Goal: Information Seeking & Learning: Find contact information

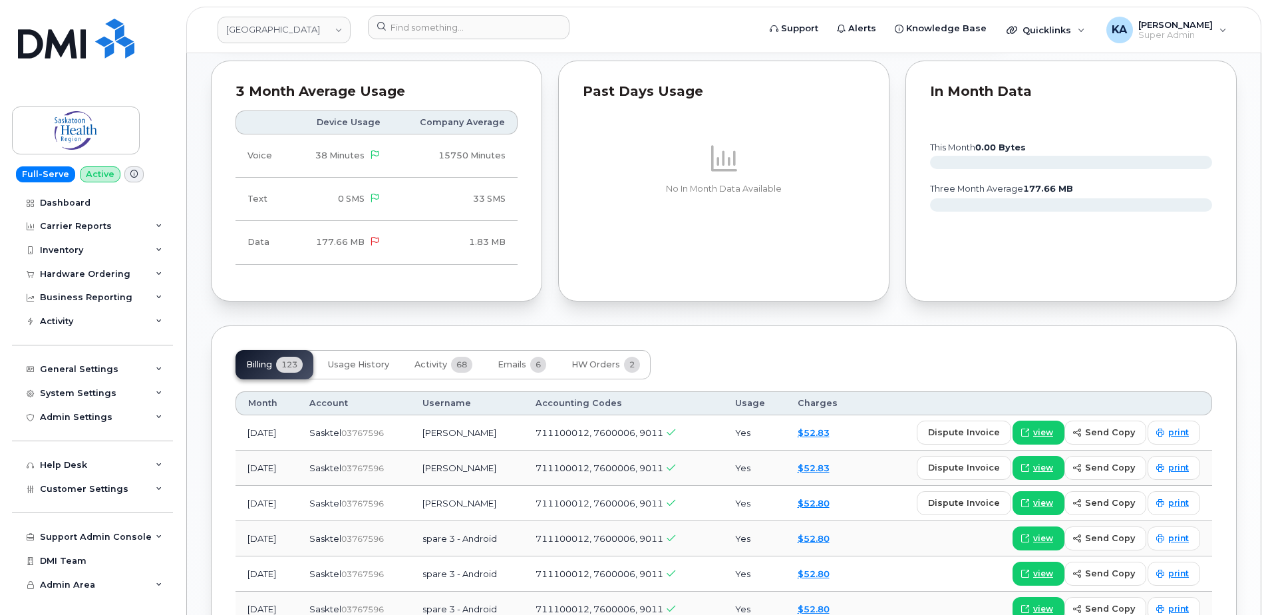
scroll to position [798, 0]
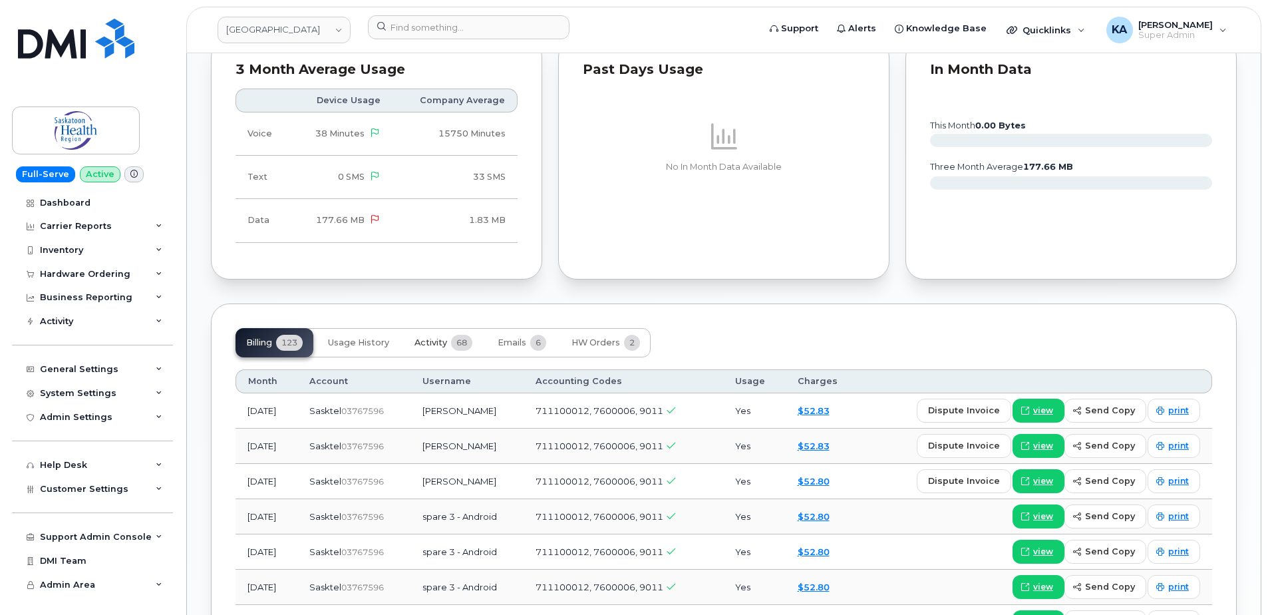
click at [438, 337] on span "Activity" at bounding box center [430, 342] width 33 height 11
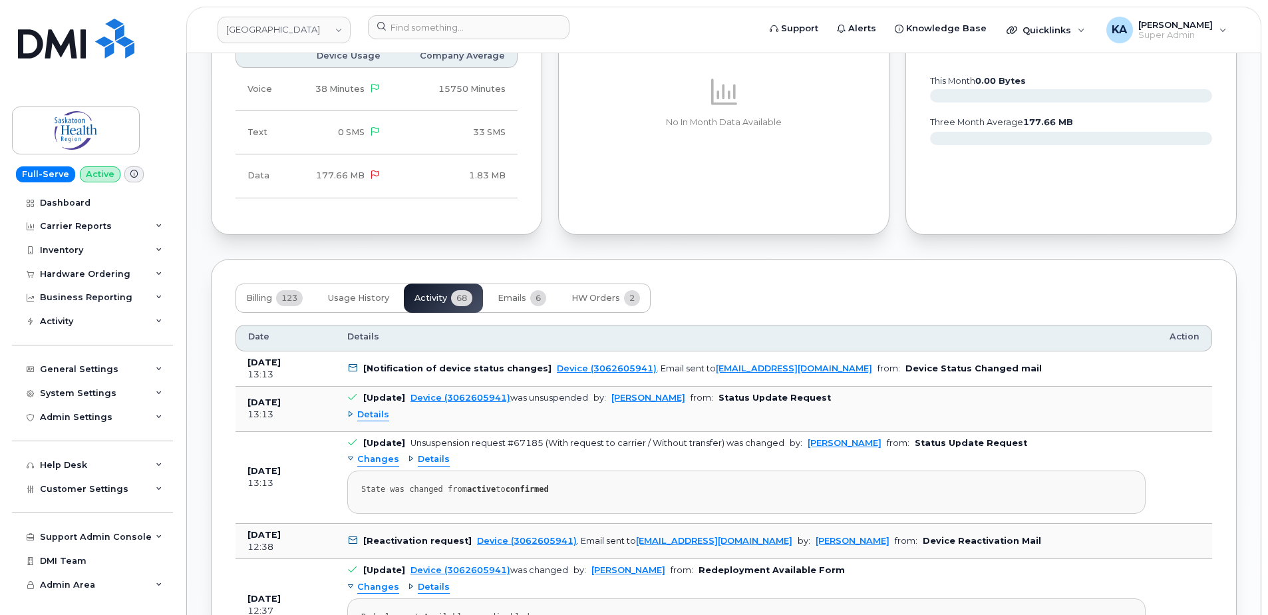
scroll to position [865, 0]
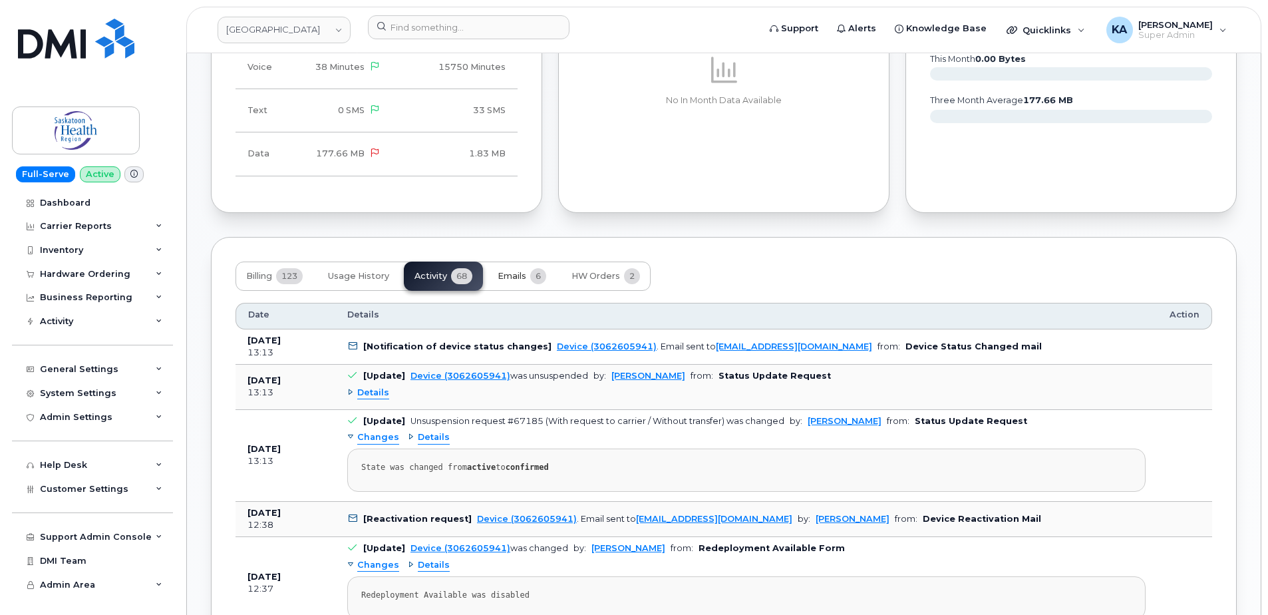
click at [517, 271] on span "Emails" at bounding box center [512, 276] width 29 height 11
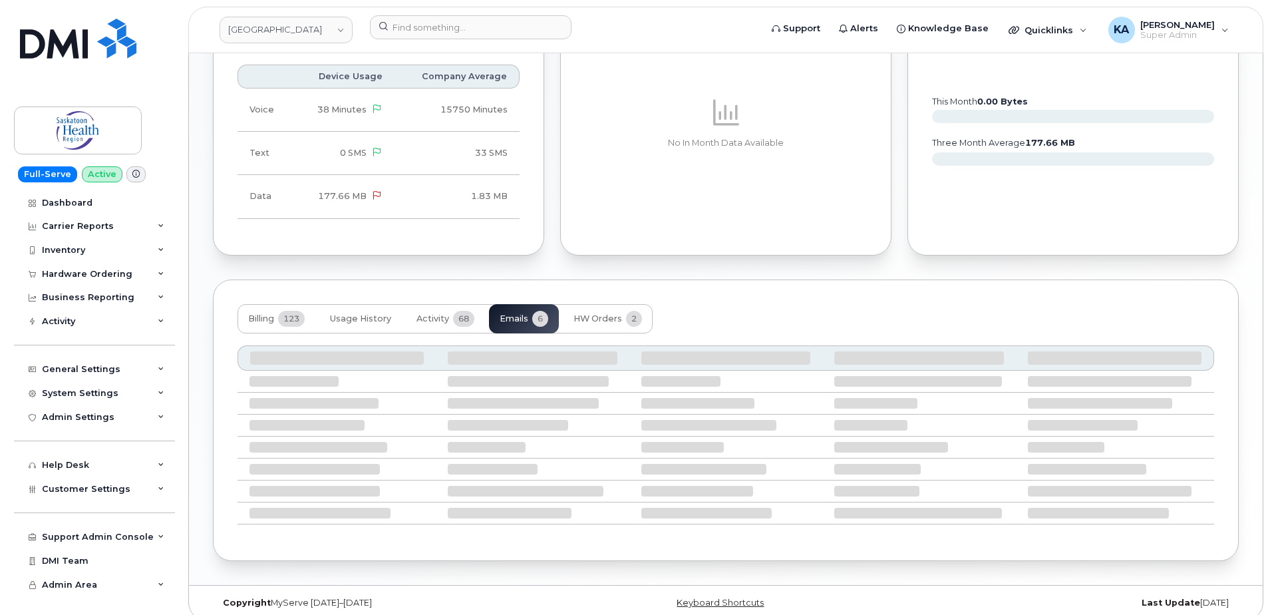
scroll to position [810, 0]
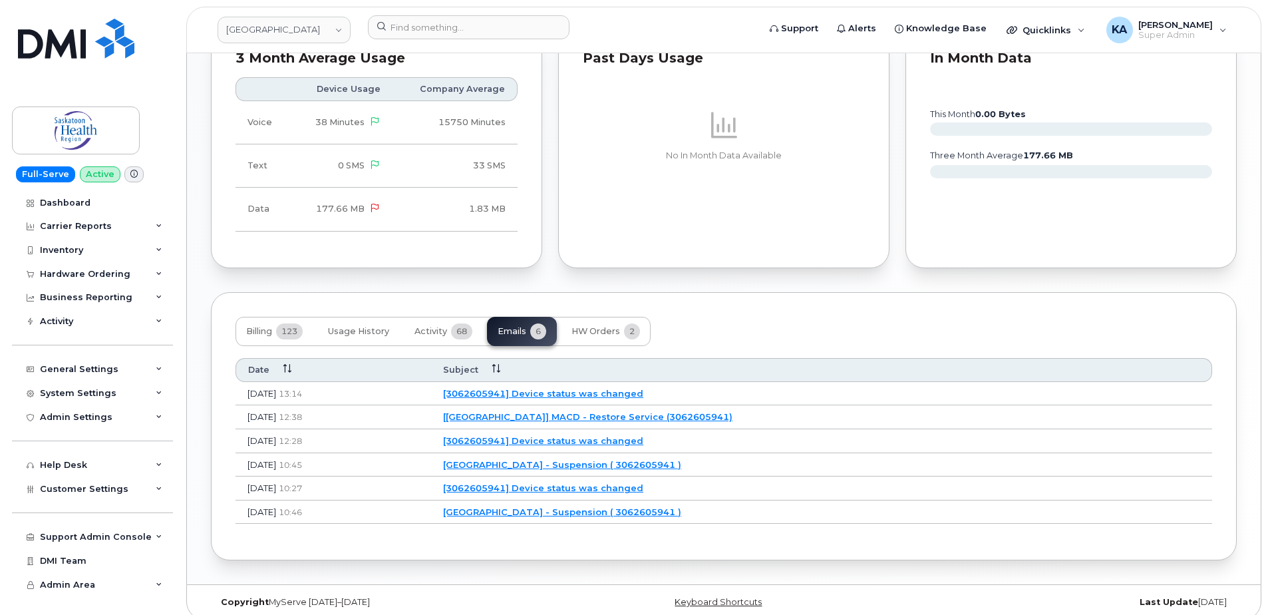
click at [581, 388] on link "[3062605941] Device status was changed" at bounding box center [543, 393] width 200 height 11
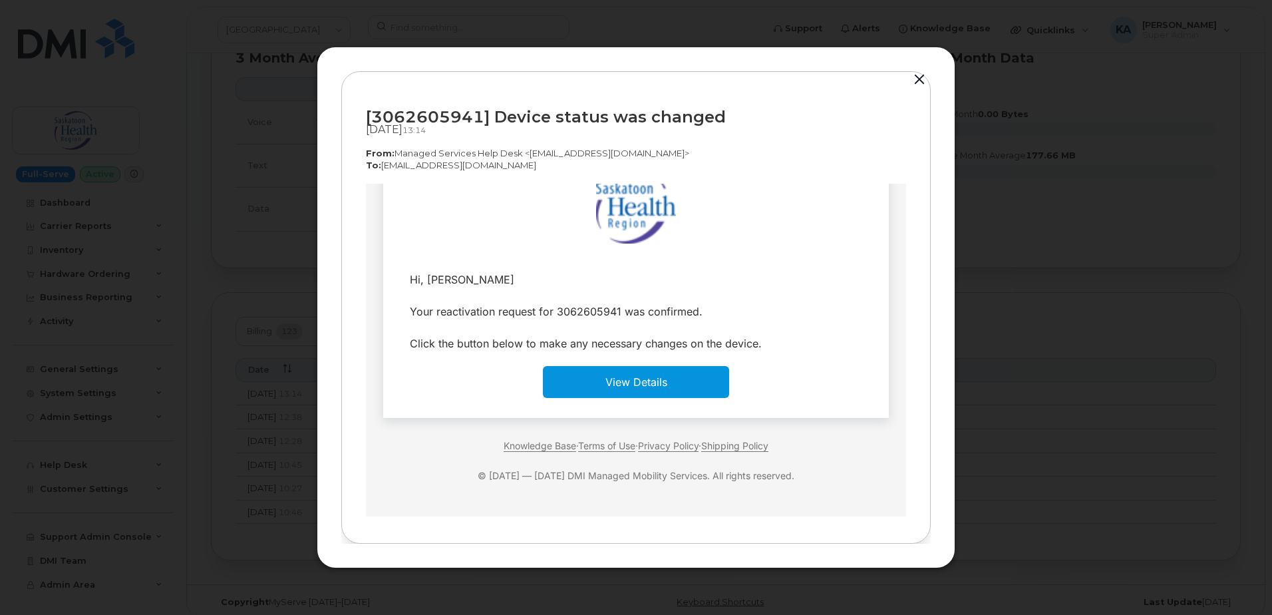
scroll to position [47, 0]
click at [920, 79] on button "button" at bounding box center [919, 80] width 20 height 19
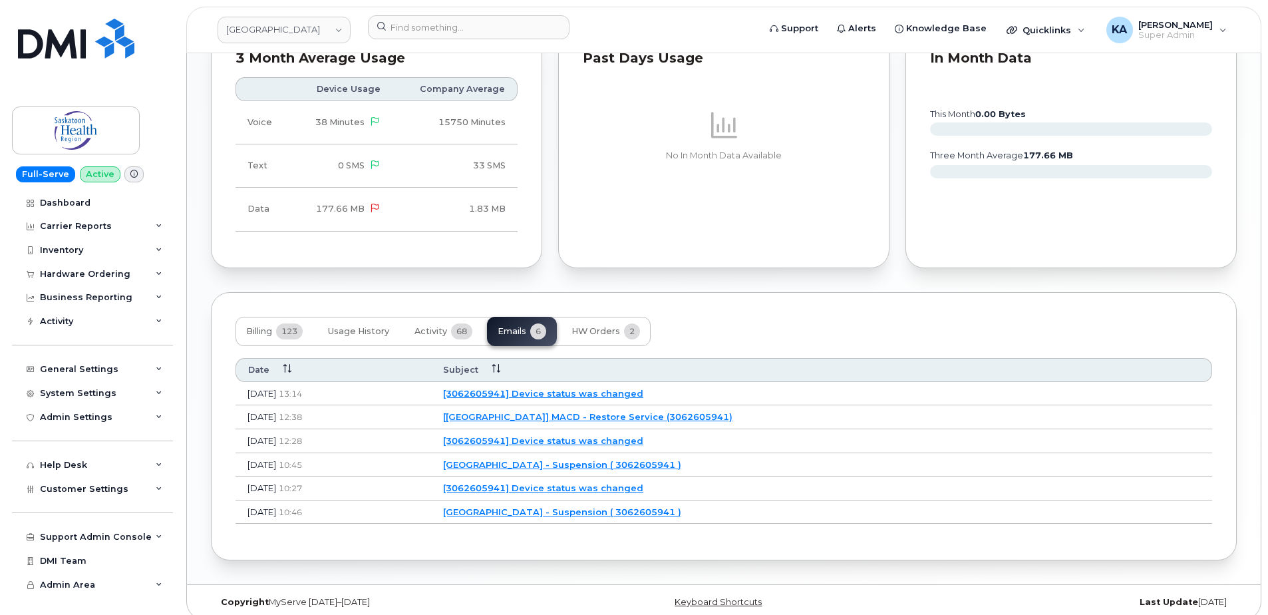
click at [589, 411] on link "[Saskatoon Health Region] MACD - Restore Service (3062605941)" at bounding box center [587, 416] width 289 height 11
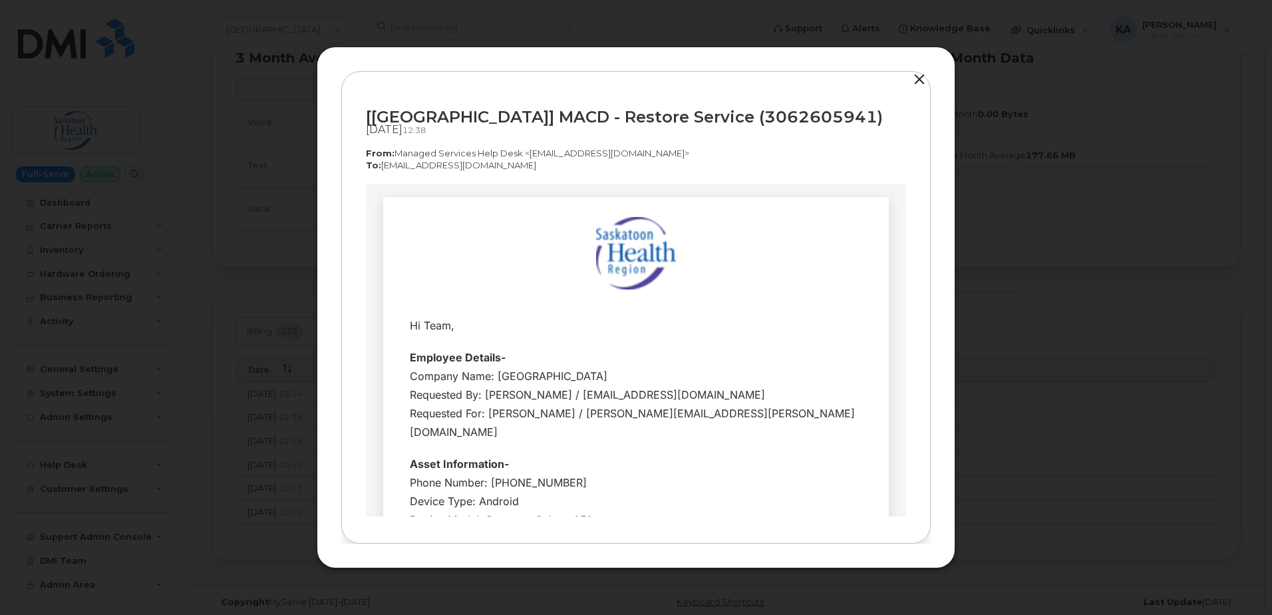
scroll to position [0, 0]
click at [921, 71] on button "button" at bounding box center [919, 80] width 20 height 19
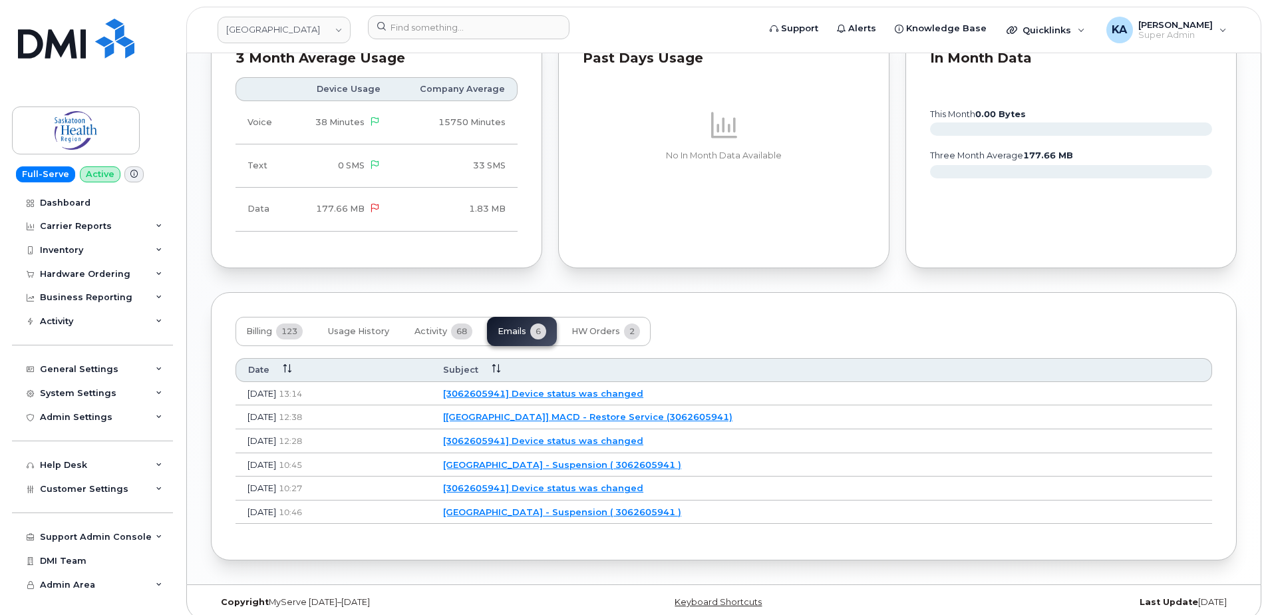
click at [587, 388] on link "[3062605941] Device status was changed" at bounding box center [543, 393] width 200 height 11
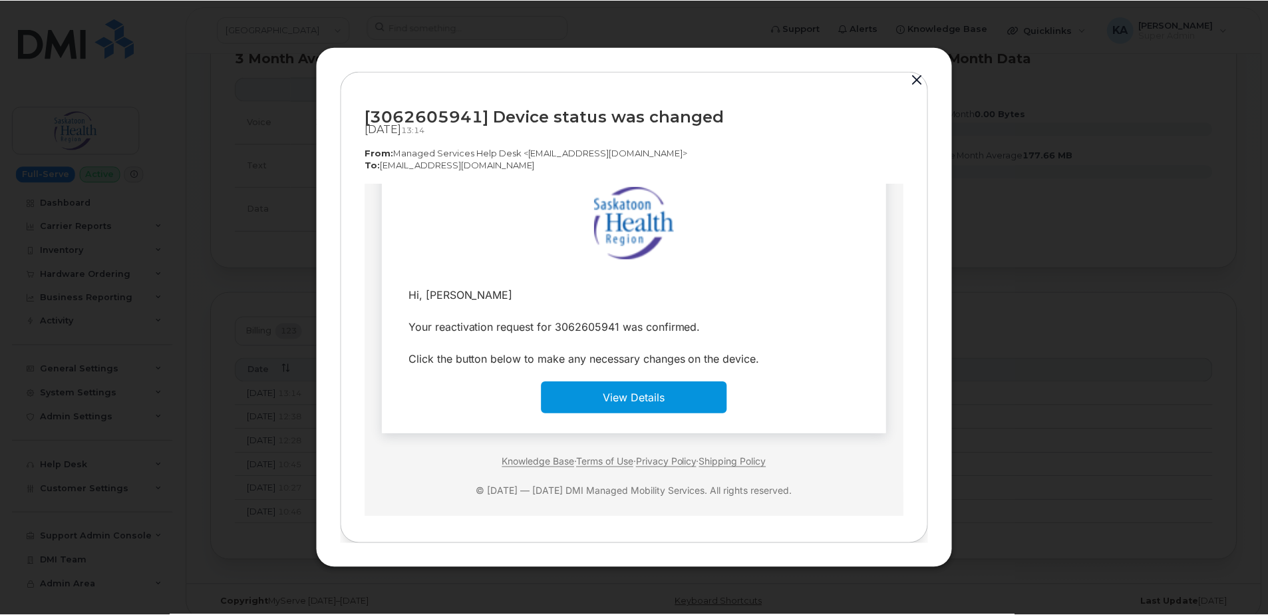
scroll to position [47, 0]
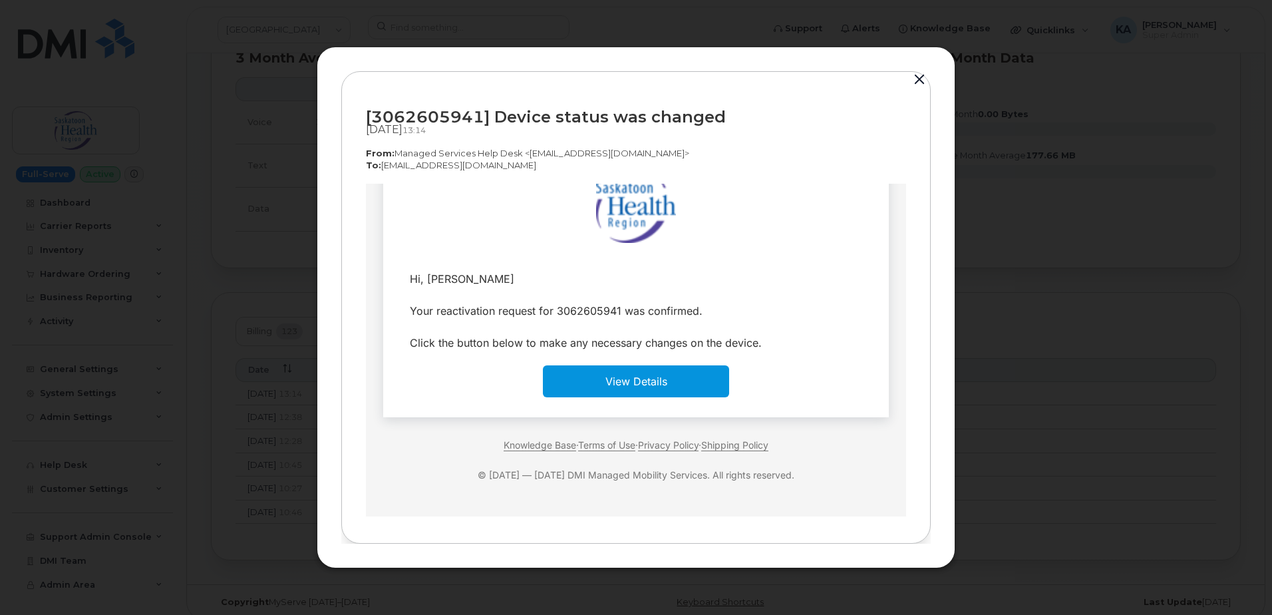
click at [611, 382] on link "View Details" at bounding box center [636, 380] width 62 height 13
click at [915, 80] on button "button" at bounding box center [919, 80] width 20 height 19
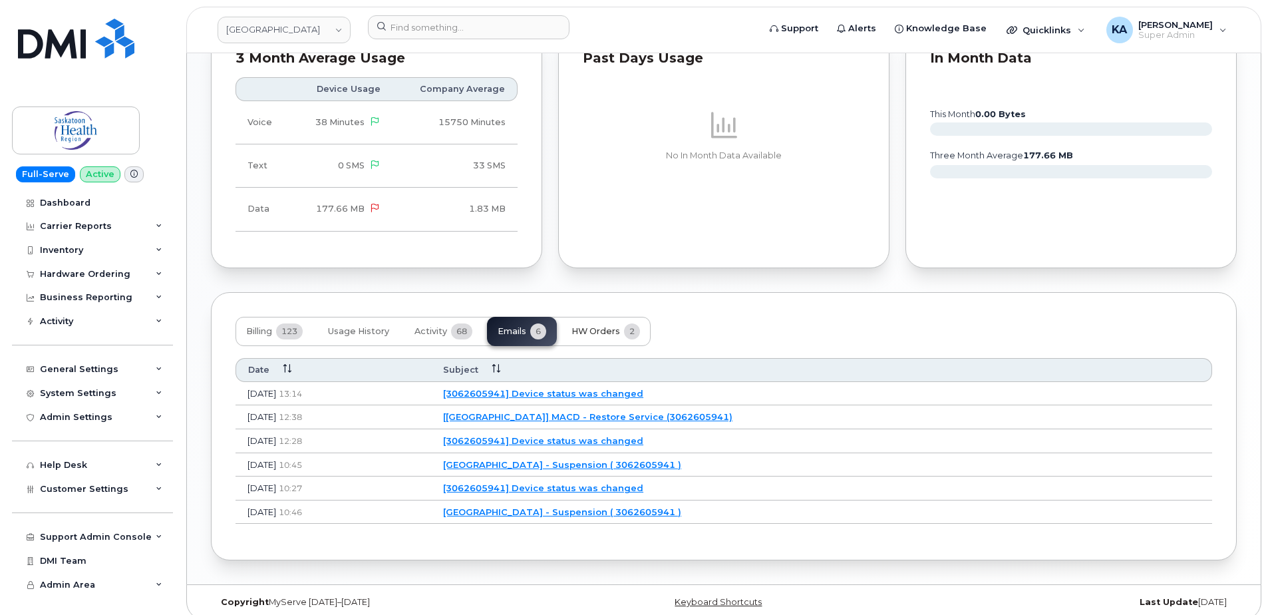
click at [601, 326] on span "HW Orders" at bounding box center [595, 331] width 49 height 11
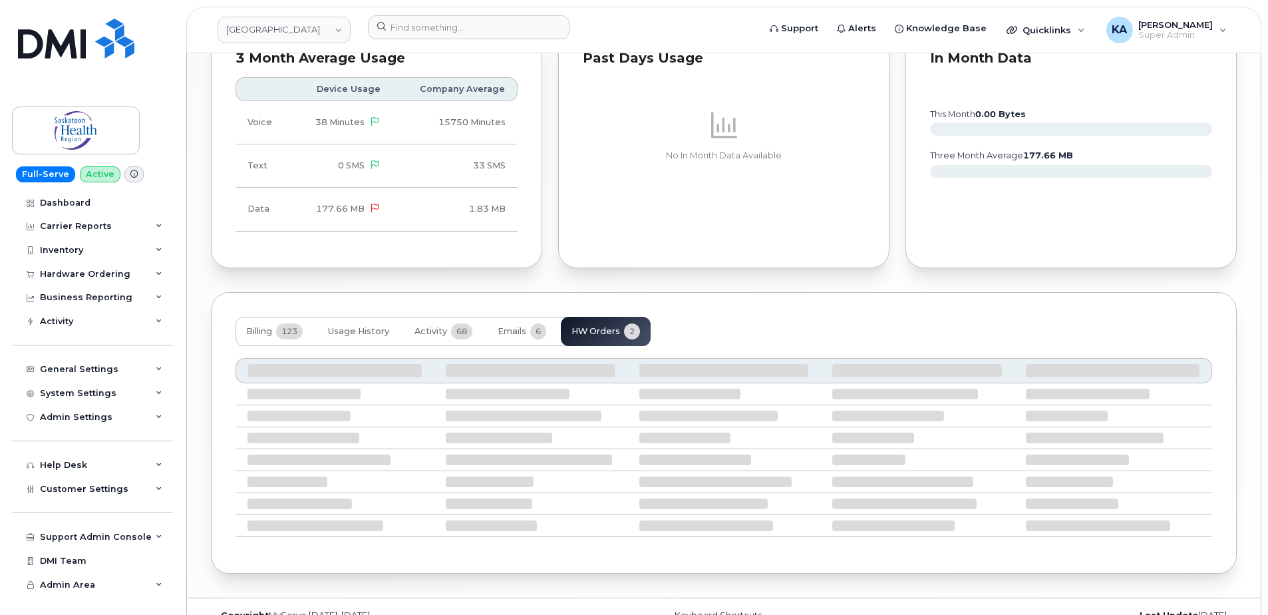
scroll to position [783, 0]
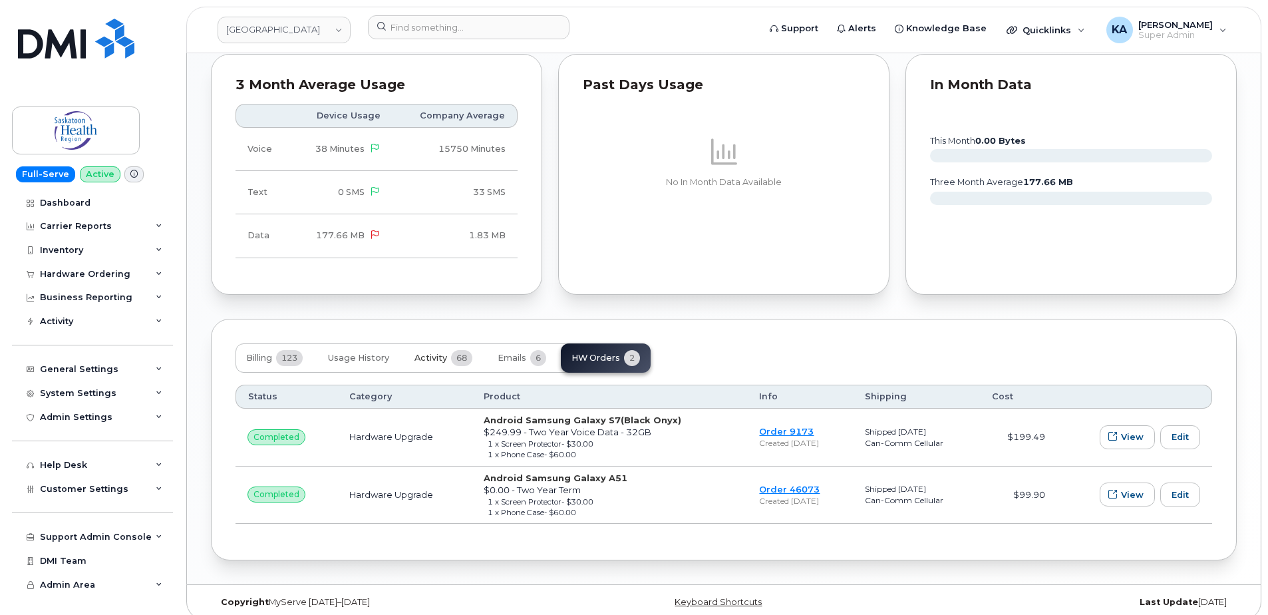
click at [428, 353] on span "Activity" at bounding box center [430, 358] width 33 height 11
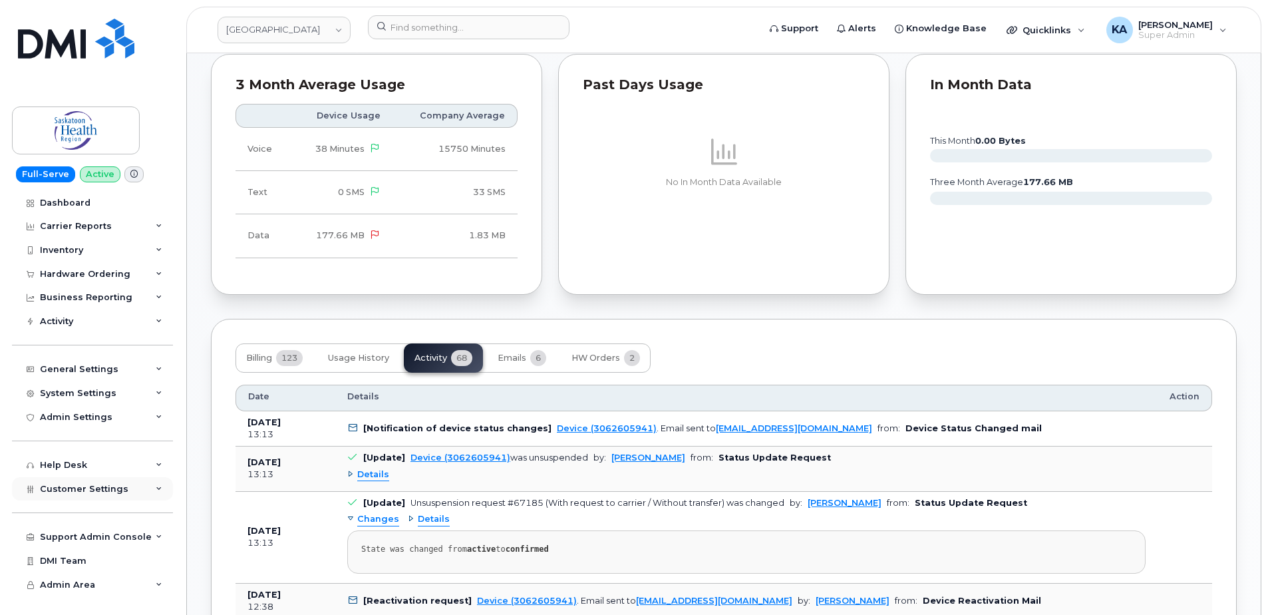
click at [59, 494] on div "Customer Settings" at bounding box center [92, 489] width 161 height 24
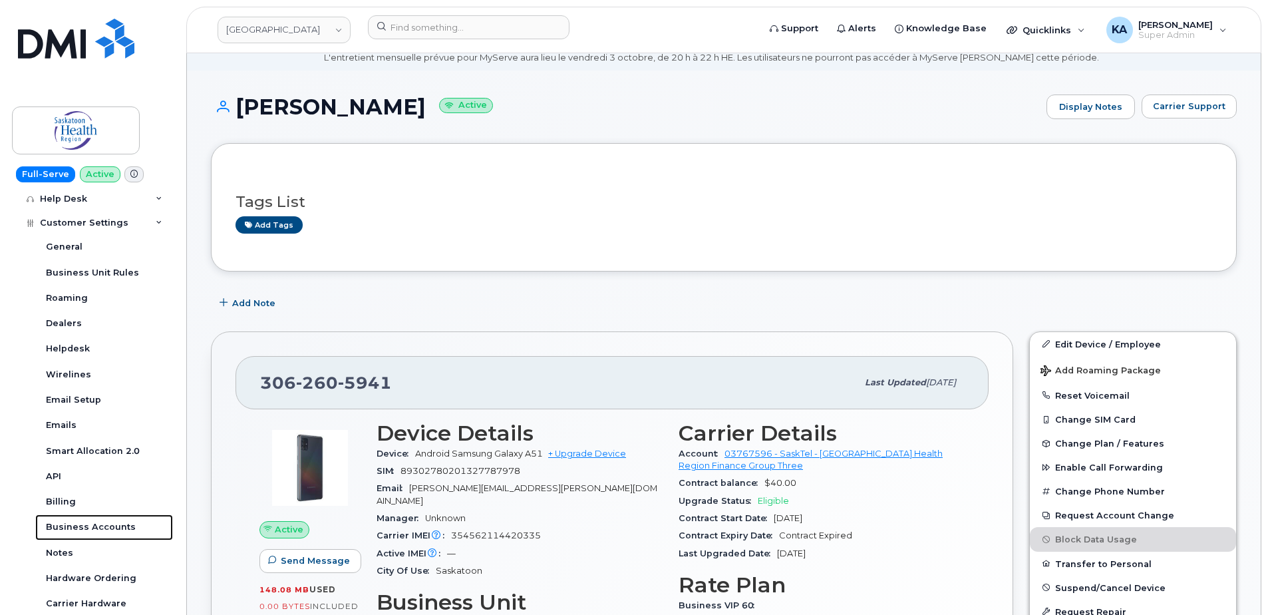
scroll to position [0, 0]
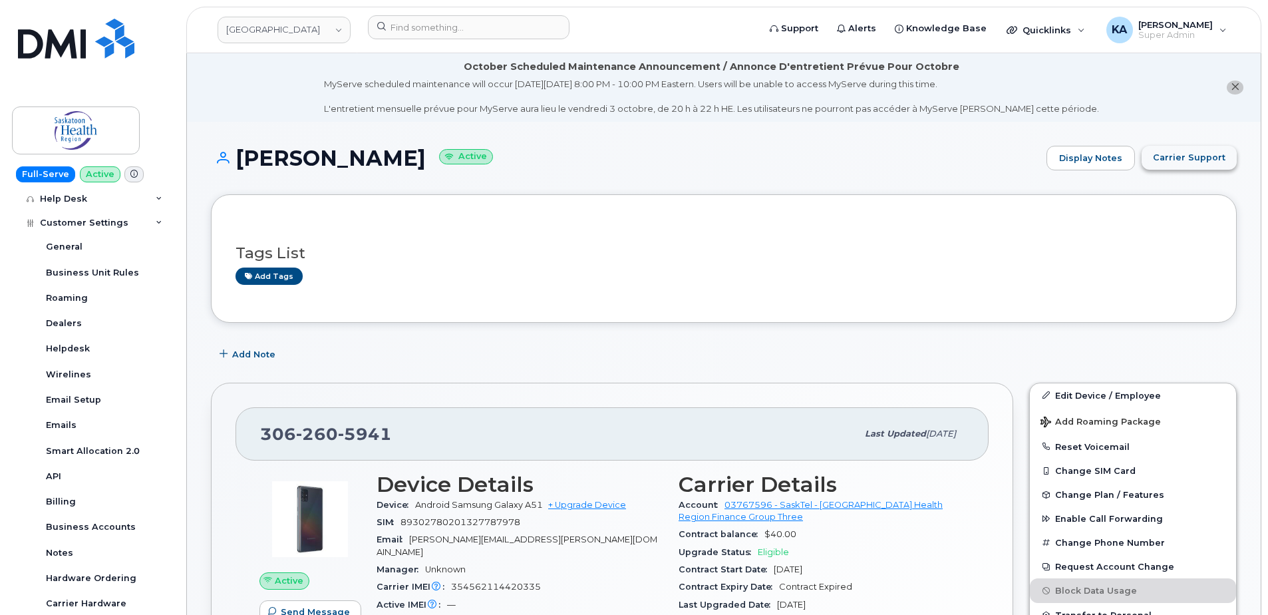
click at [1195, 158] on span "Carrier Support" at bounding box center [1189, 157] width 73 height 13
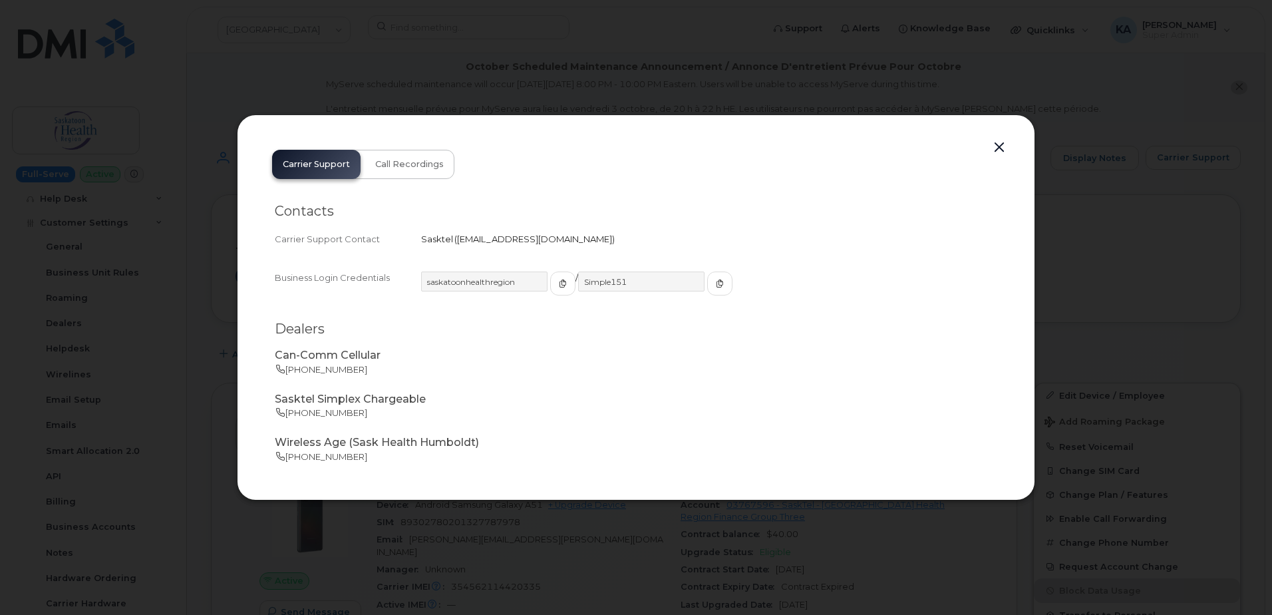
drag, startPoint x: 456, startPoint y: 241, endPoint x: 586, endPoint y: 249, distance: 130.7
click at [586, 249] on div "Contacts Carrier Support Contact Sasktel   business.wireless@sasktel.com" at bounding box center [636, 225] width 722 height 67
drag, startPoint x: 586, startPoint y: 249, endPoint x: 556, endPoint y: 241, distance: 31.0
copy span "business.wireless@sasktel.com"
drag, startPoint x: 424, startPoint y: 284, endPoint x: 522, endPoint y: 288, distance: 97.9
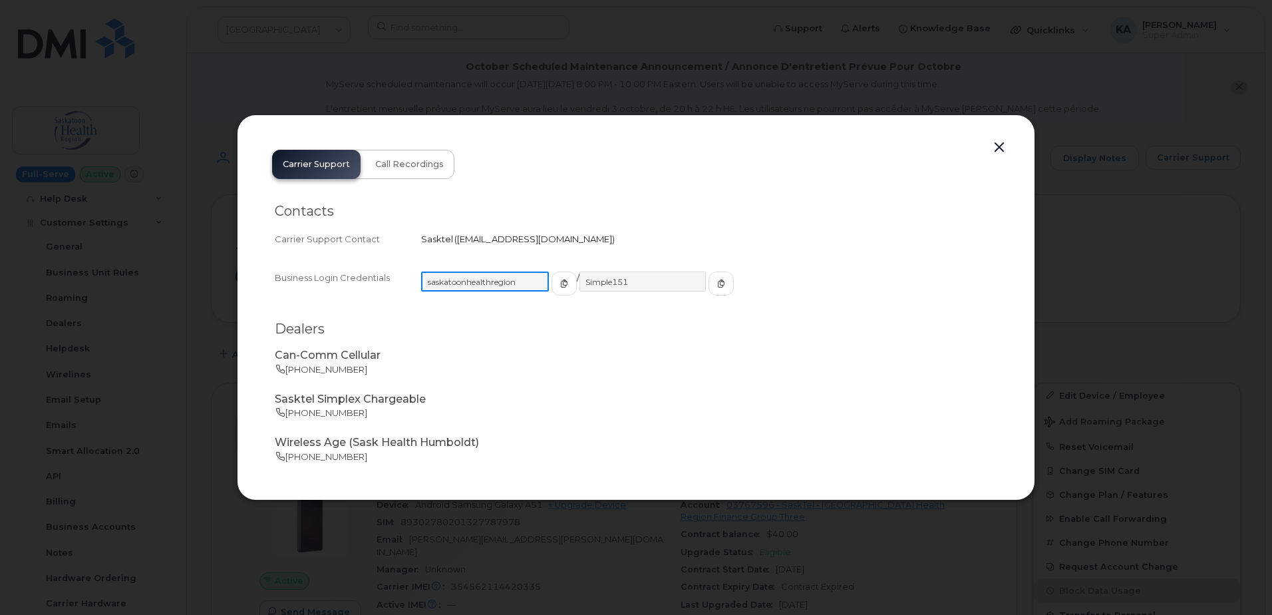
click at [522, 288] on input "saskatoonhealthregion" at bounding box center [485, 281] width 128 height 20
drag, startPoint x: 566, startPoint y: 286, endPoint x: 623, endPoint y: 288, distance: 56.6
click at [623, 288] on input "Simple151" at bounding box center [642, 281] width 128 height 20
click at [996, 144] on button "button" at bounding box center [999, 147] width 20 height 19
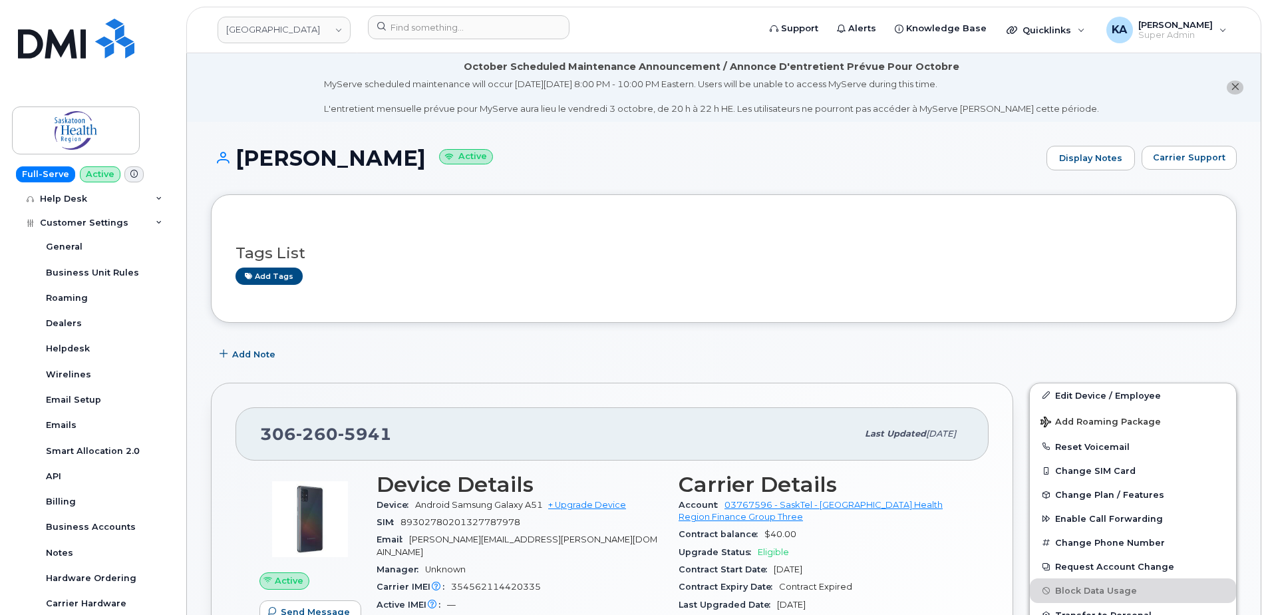
scroll to position [133, 0]
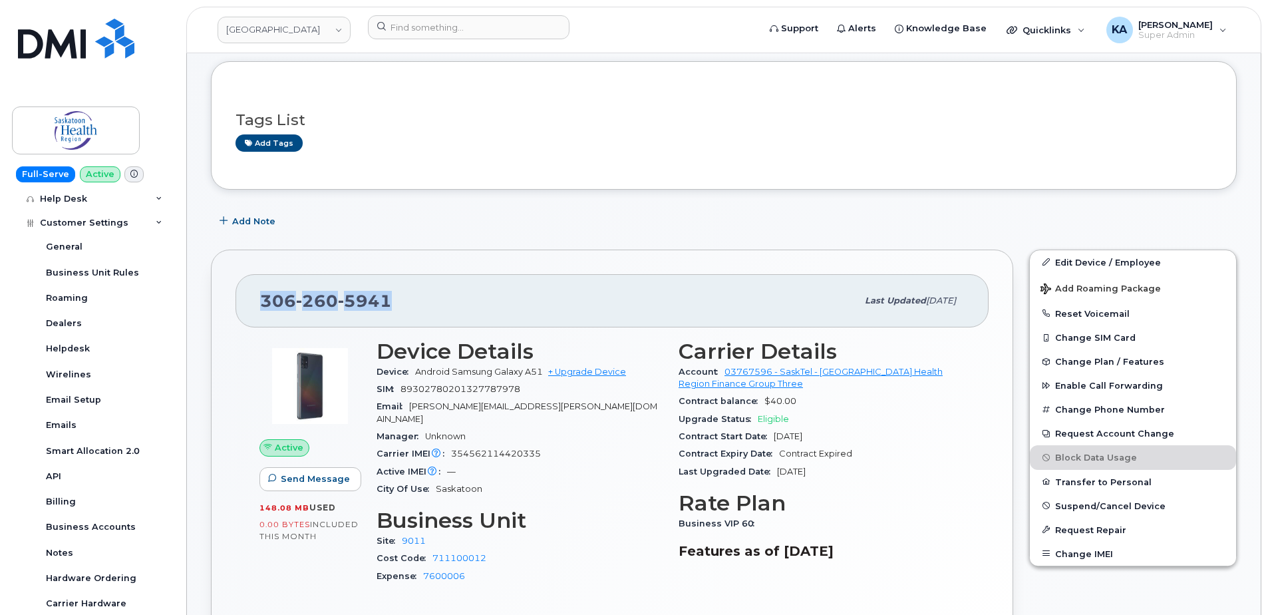
drag, startPoint x: 393, startPoint y: 301, endPoint x: 263, endPoint y: 308, distance: 130.5
click at [263, 308] on div "306 260 5941" at bounding box center [558, 301] width 597 height 28
copy span "306 260 5941"
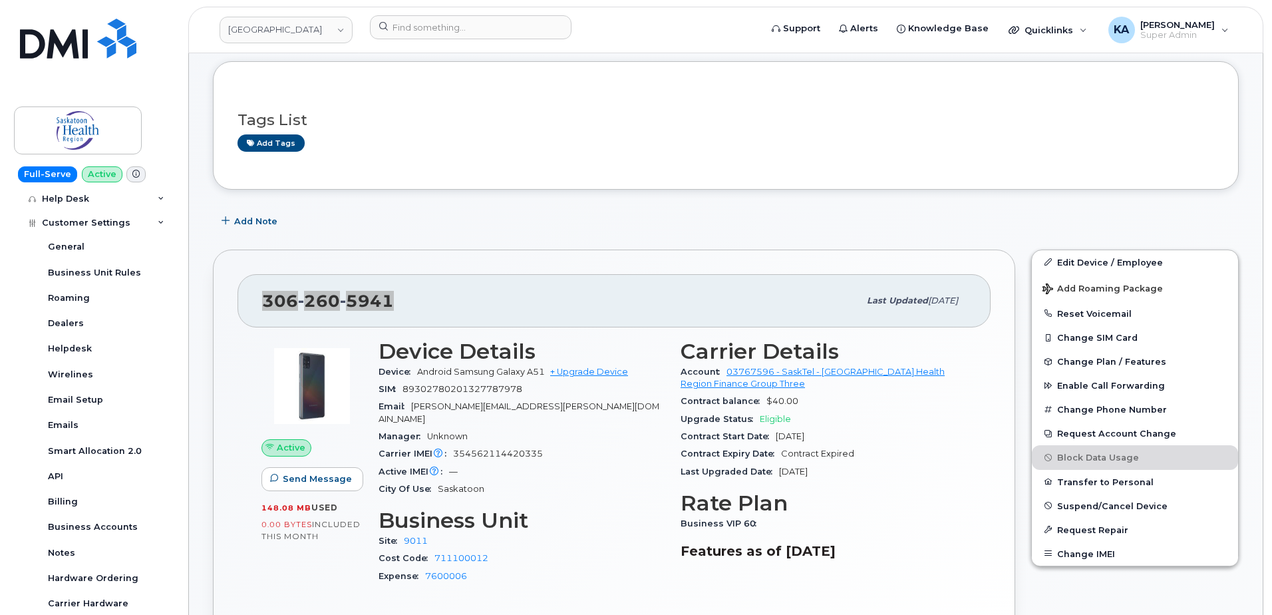
scroll to position [0, 0]
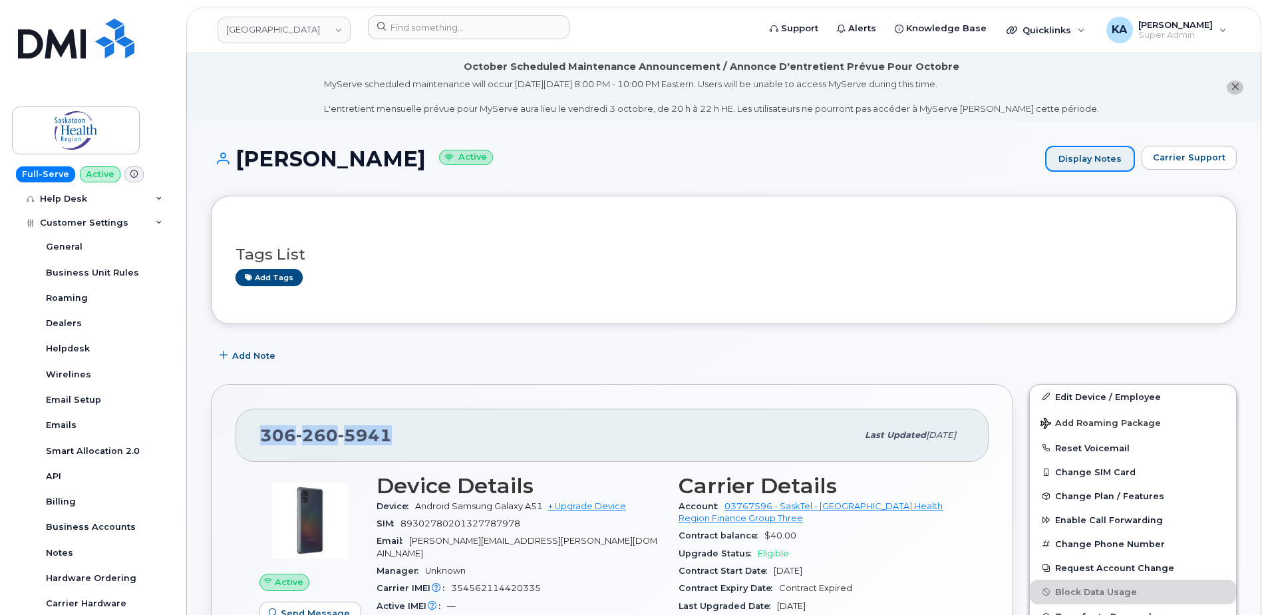
click at [1100, 160] on link "Display Notes" at bounding box center [1090, 159] width 90 height 27
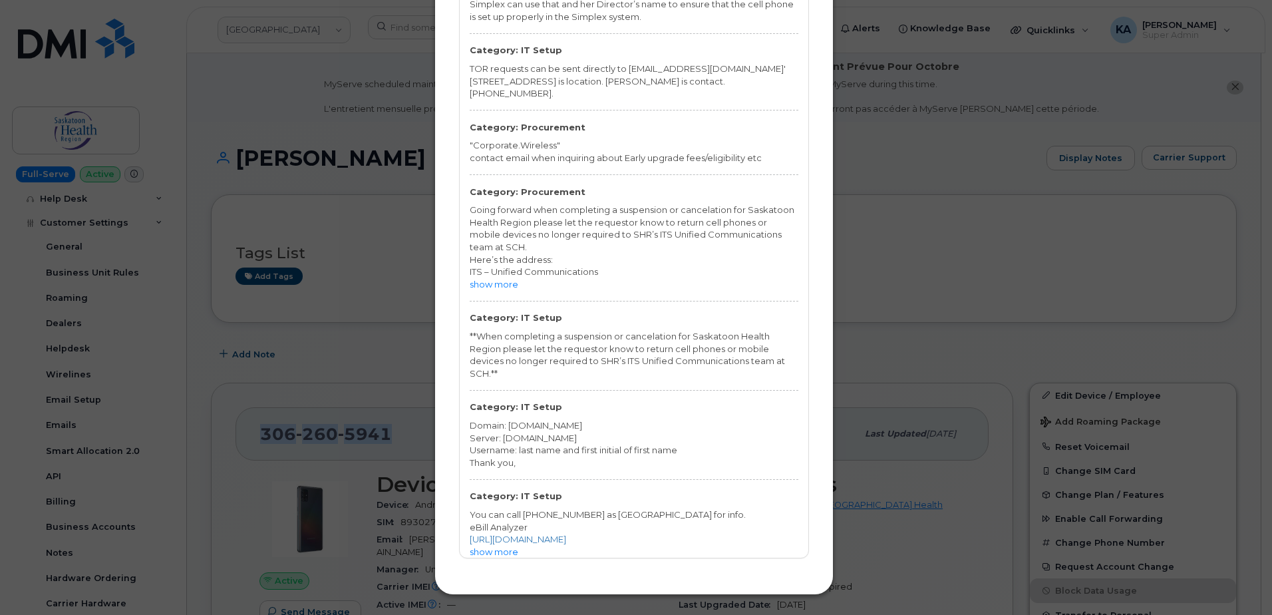
scroll to position [1584, 0]
click at [539, 533] on link "https://secure.sasktel.com/siteminderagent/forms/Sasktel-eba.fcc?TYPE=33554433&…" at bounding box center [518, 538] width 96 height 11
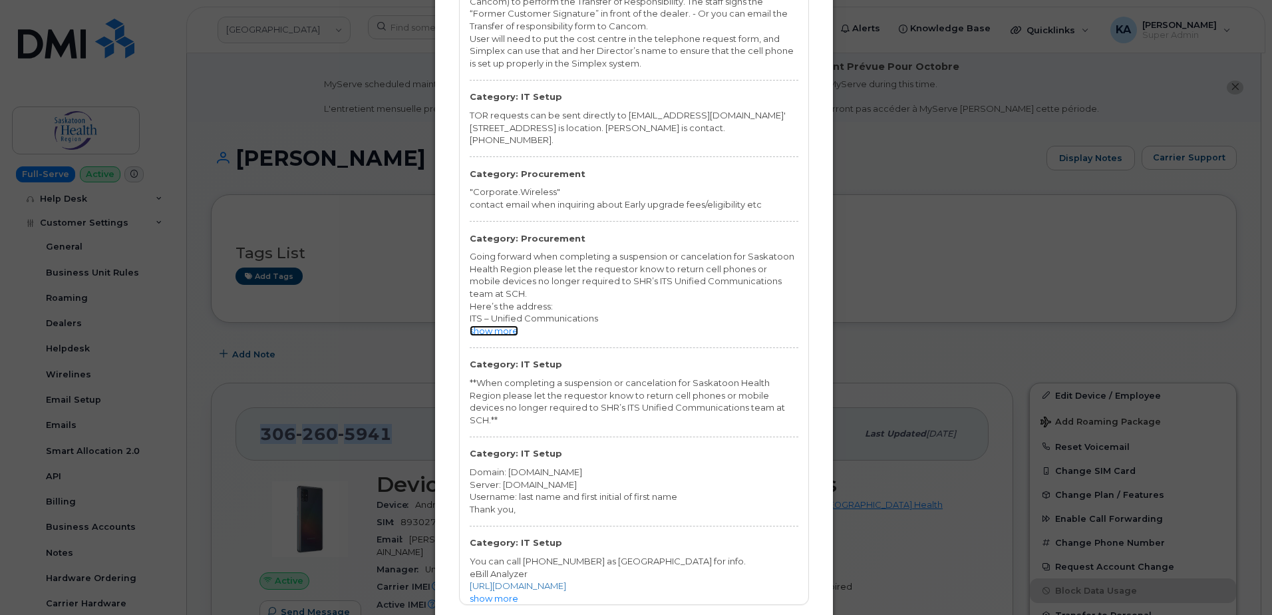
click at [504, 331] on link "show more" at bounding box center [494, 330] width 49 height 11
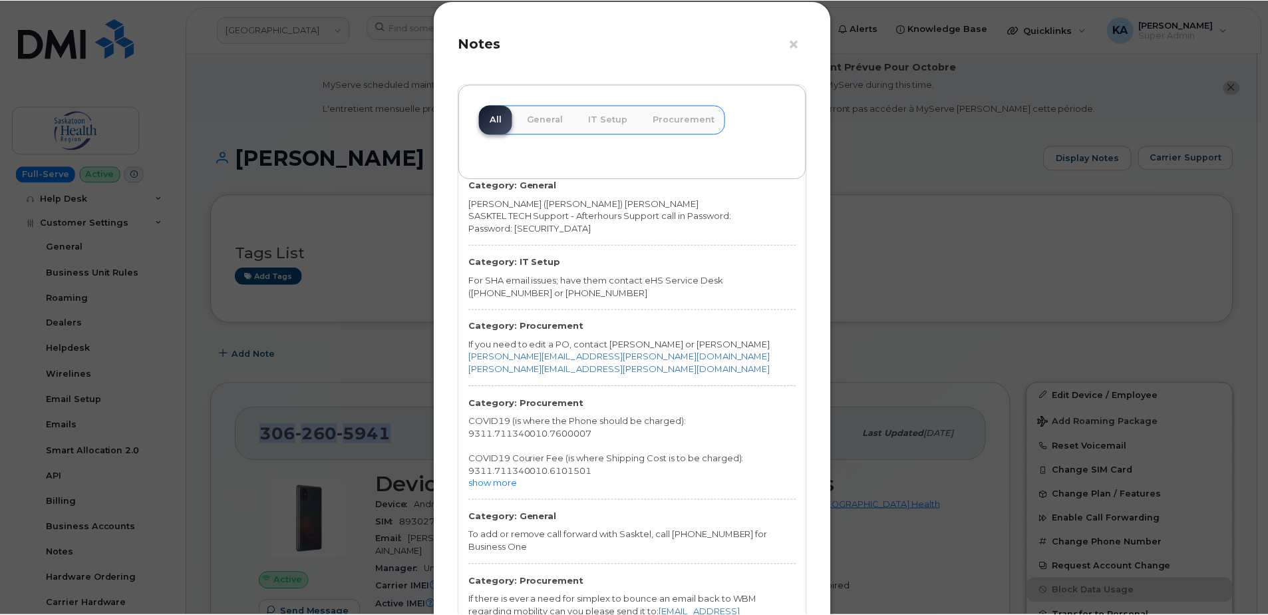
scroll to position [0, 0]
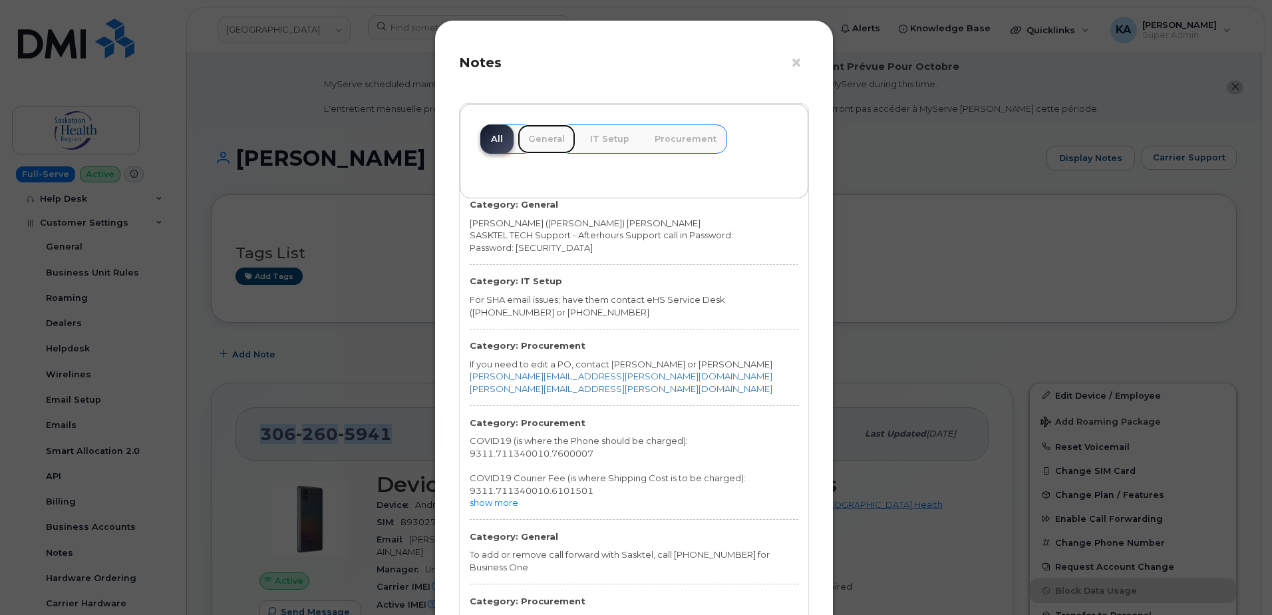
click at [541, 140] on link "General" at bounding box center [547, 138] width 58 height 29
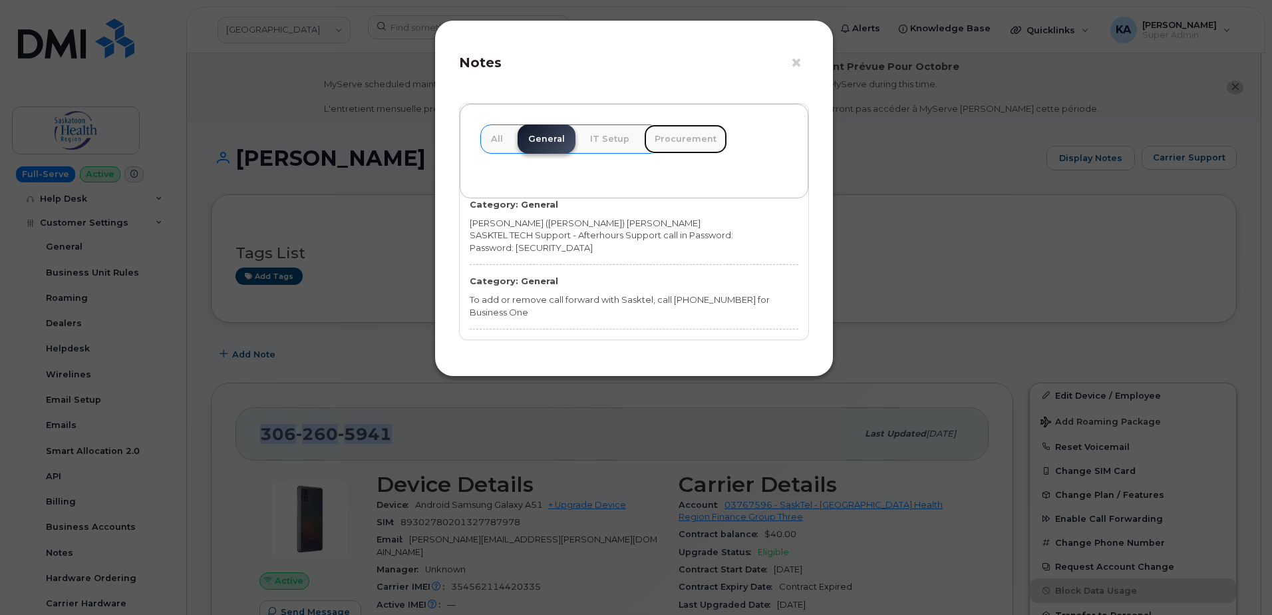
click at [679, 138] on link "Procurement" at bounding box center [685, 138] width 83 height 29
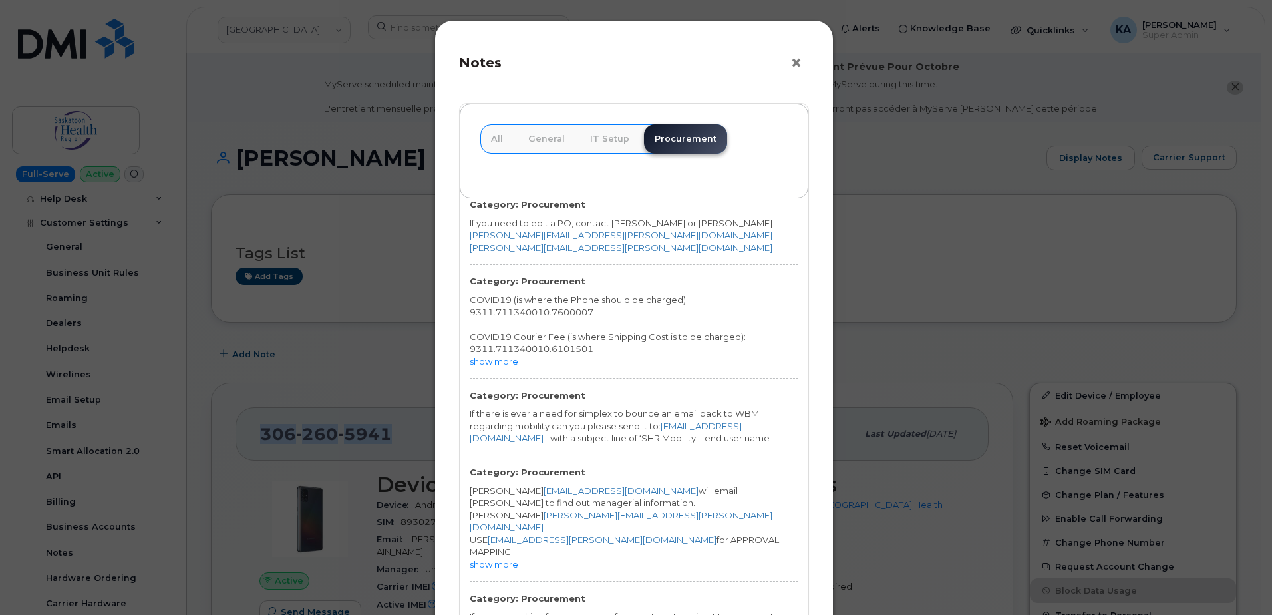
click at [792, 66] on button "×" at bounding box center [799, 63] width 19 height 20
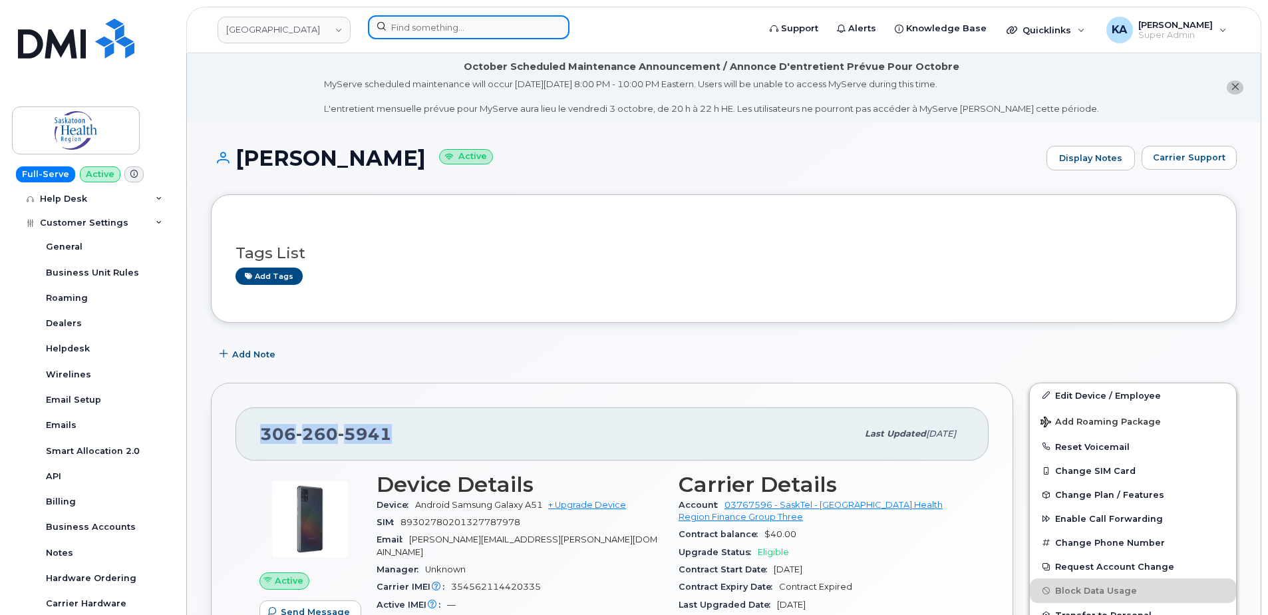
click at [432, 26] on input at bounding box center [469, 27] width 202 height 24
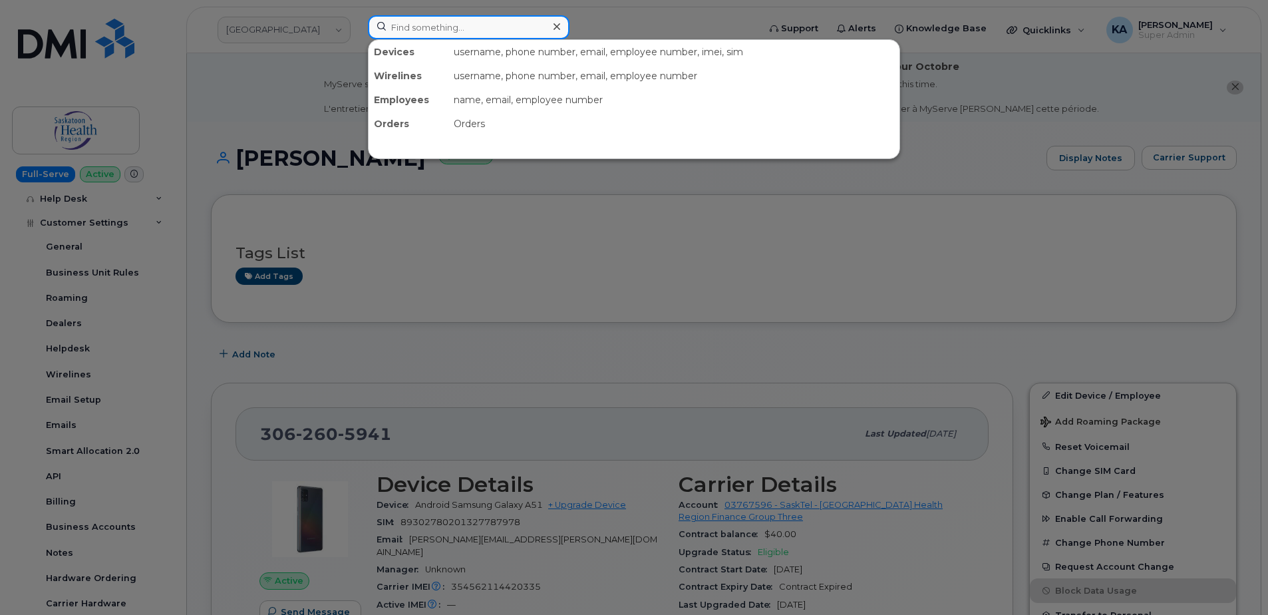
paste input "3062605941"
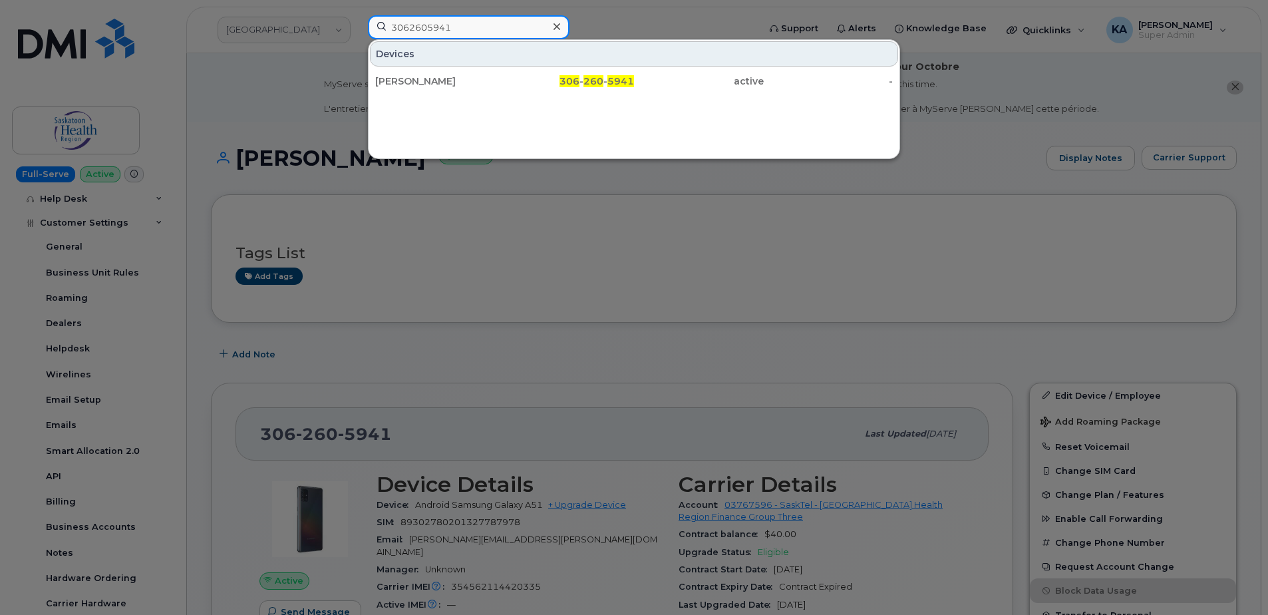
drag, startPoint x: 458, startPoint y: 29, endPoint x: 357, endPoint y: 36, distance: 100.7
click at [361, 36] on div "3062605941 Devices Tamara Archer 306 - 260 - 5941 active -" at bounding box center [558, 29] width 403 height 29
paste input "7808174558"
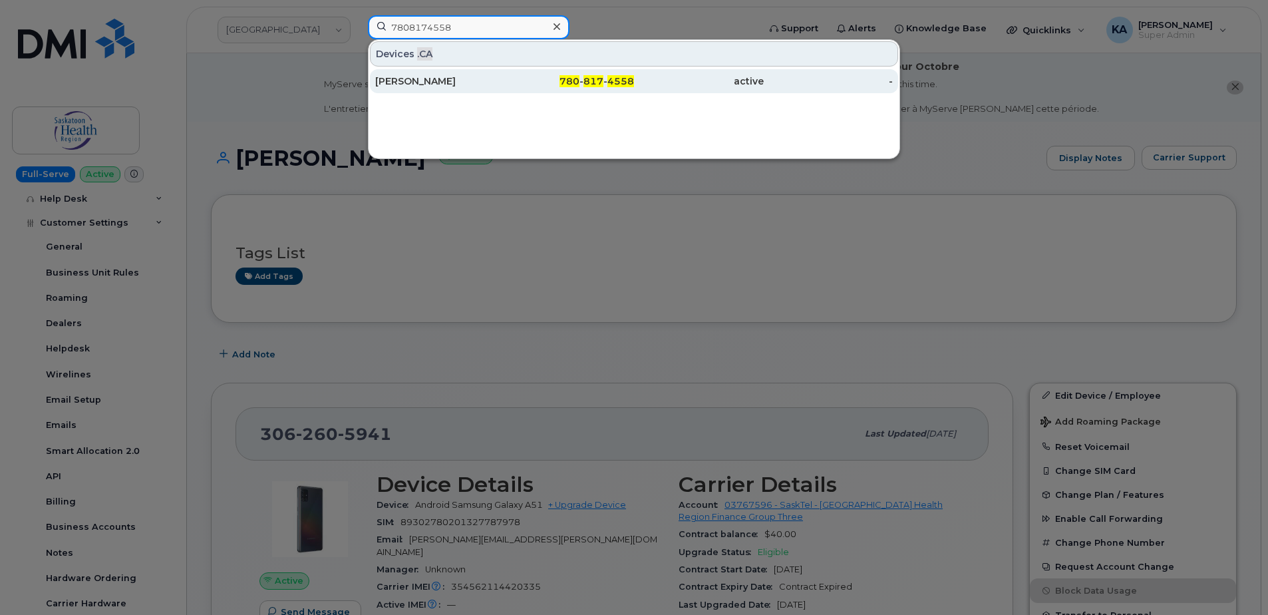
type input "7808174558"
click at [410, 83] on div "Lyle Lee" at bounding box center [440, 81] width 130 height 13
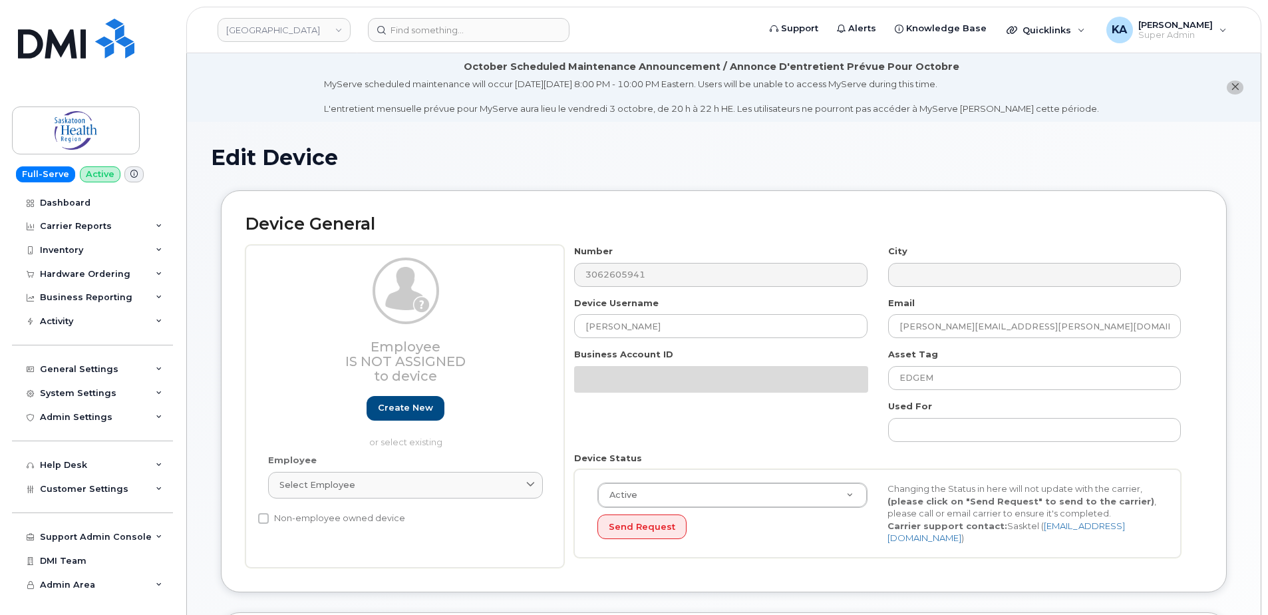
select select "20985"
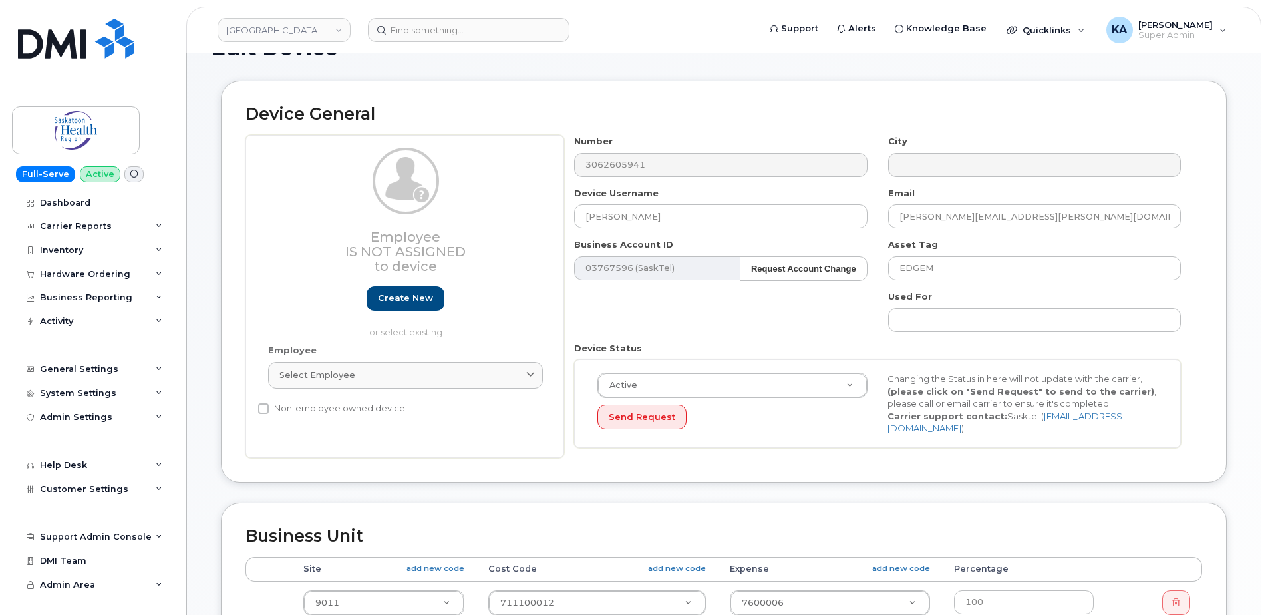
scroll to position [133, 0]
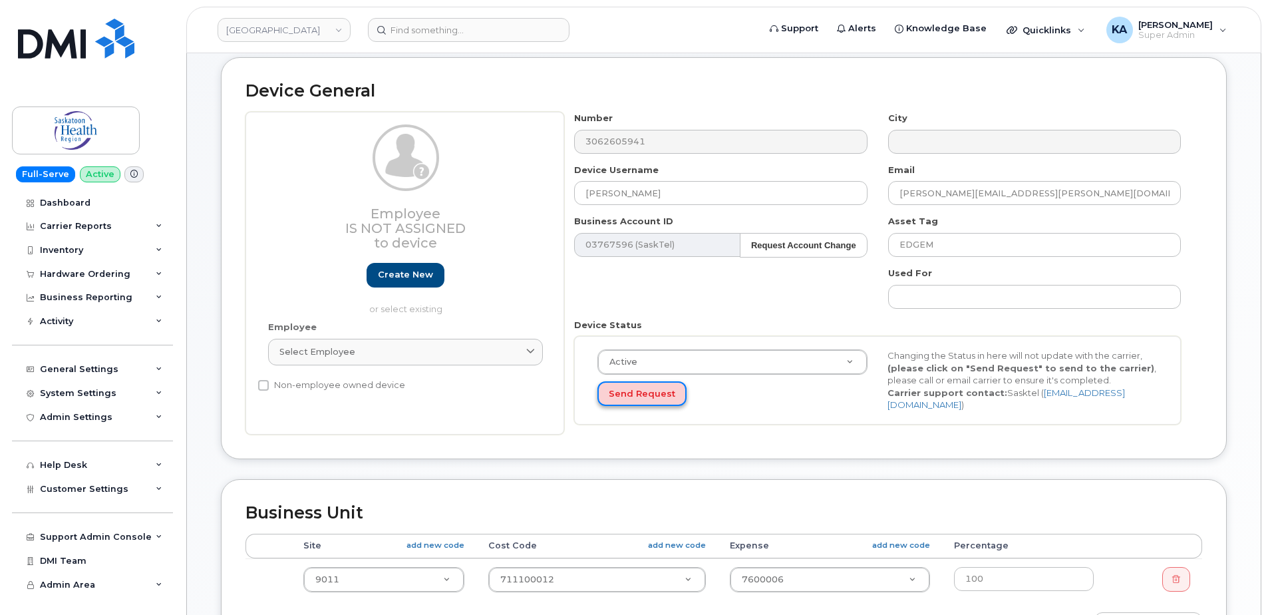
click at [639, 397] on button "Send Request" at bounding box center [641, 393] width 89 height 25
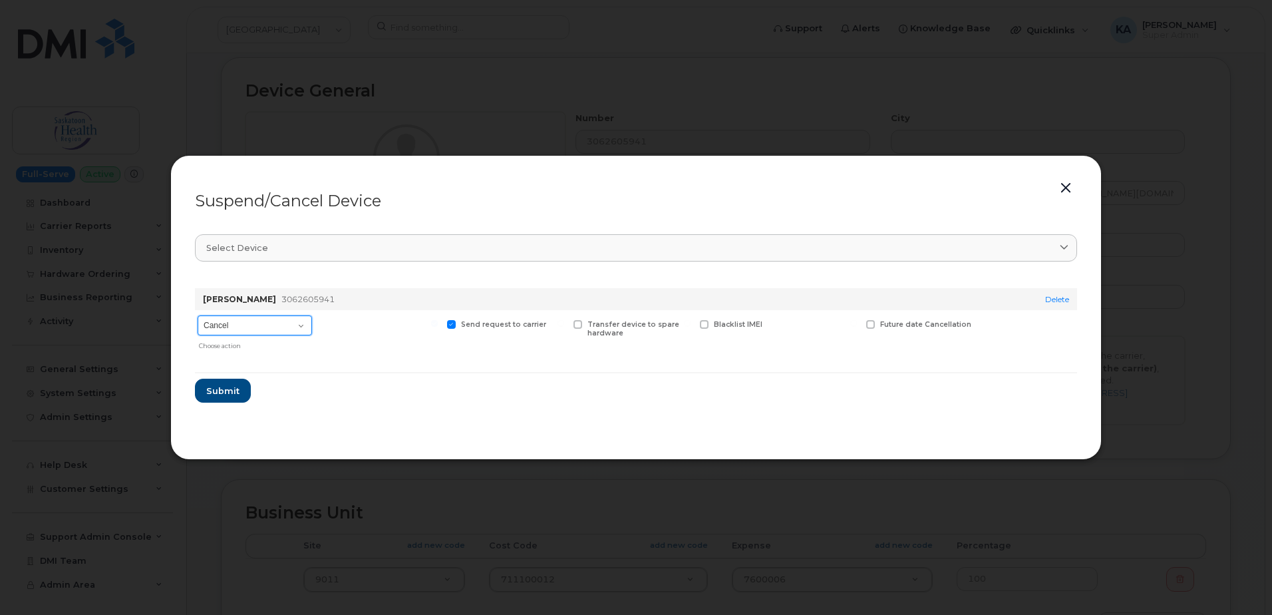
click at [302, 327] on select "Cancel Suspend - Reduced Rate Suspend - Full Rate Suspend - Lost Device/Stolen …" at bounding box center [255, 325] width 114 height 20
select select "[object Object]"
click at [198, 315] on select "Cancel Suspend - Reduced Rate Suspend - Full Rate Suspend - Lost Device/Stolen …" at bounding box center [255, 325] width 114 height 20
click at [213, 392] on span "Submit" at bounding box center [222, 390] width 33 height 13
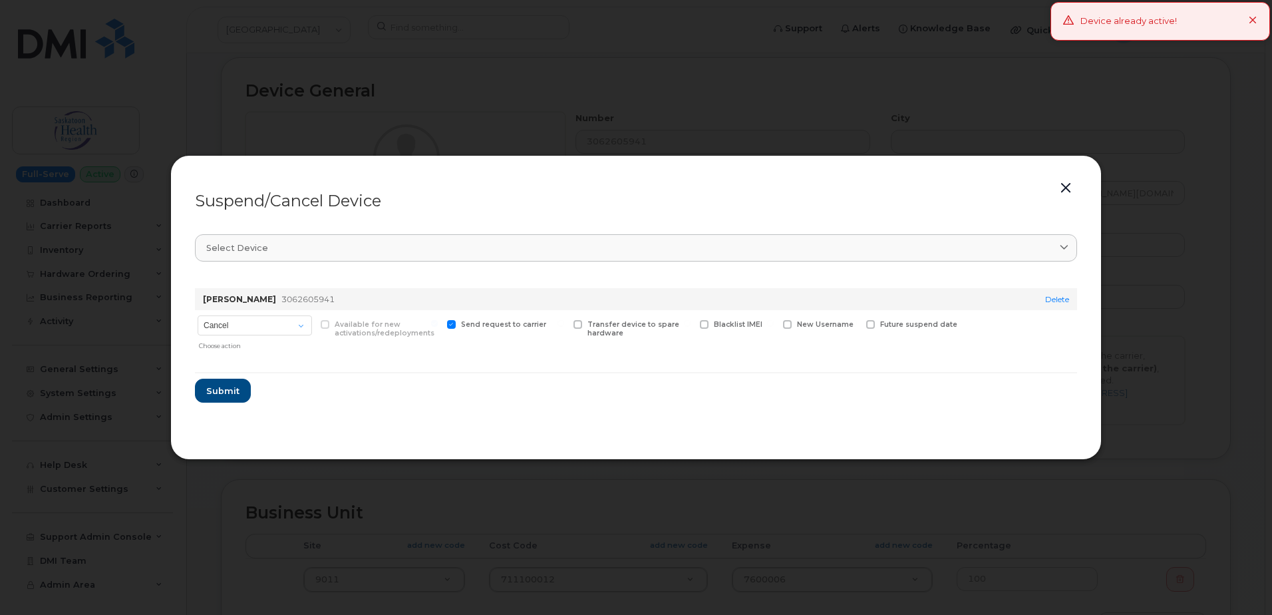
click at [1065, 190] on button "button" at bounding box center [1066, 188] width 20 height 19
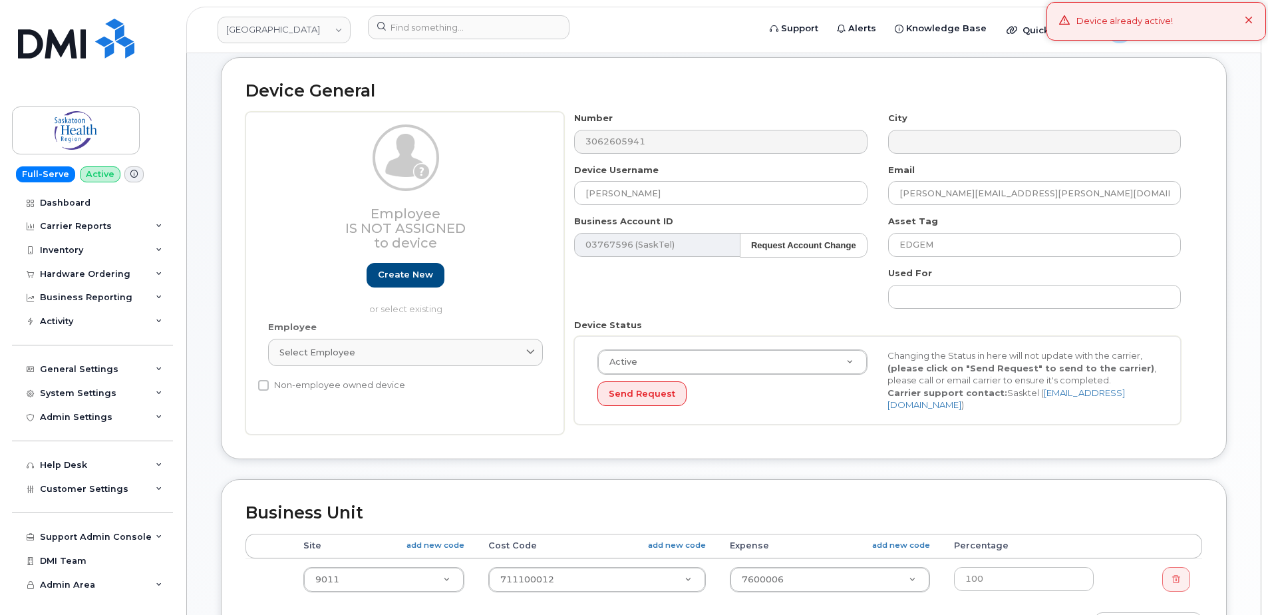
click at [1251, 21] on icon at bounding box center [1249, 21] width 9 height 9
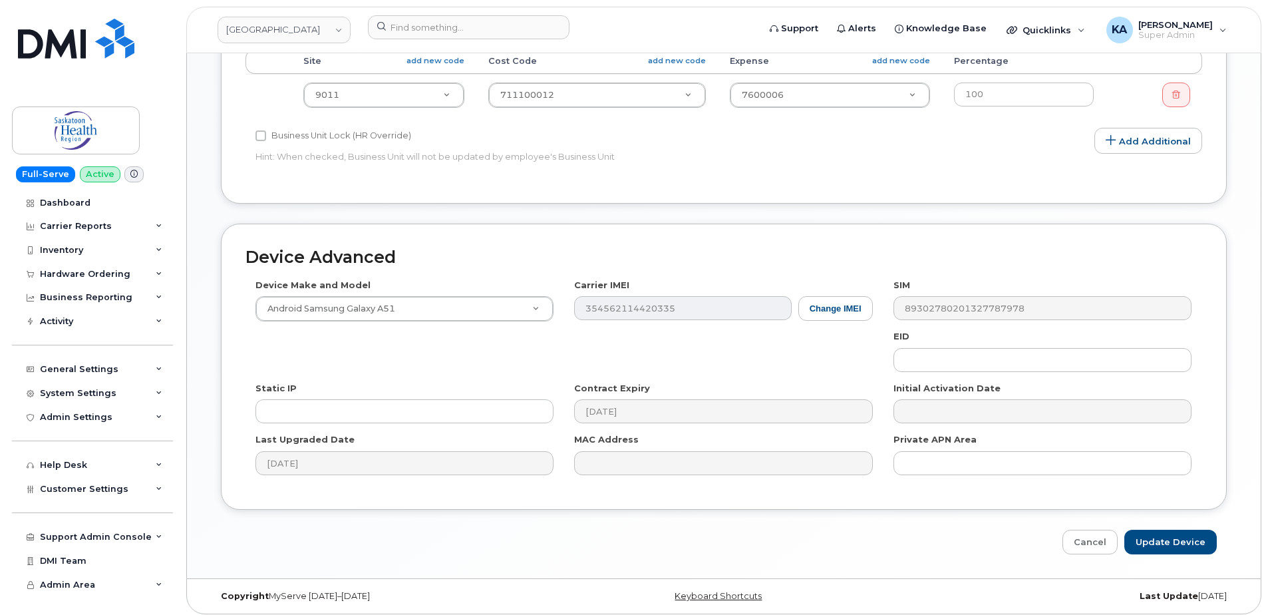
scroll to position [623, 0]
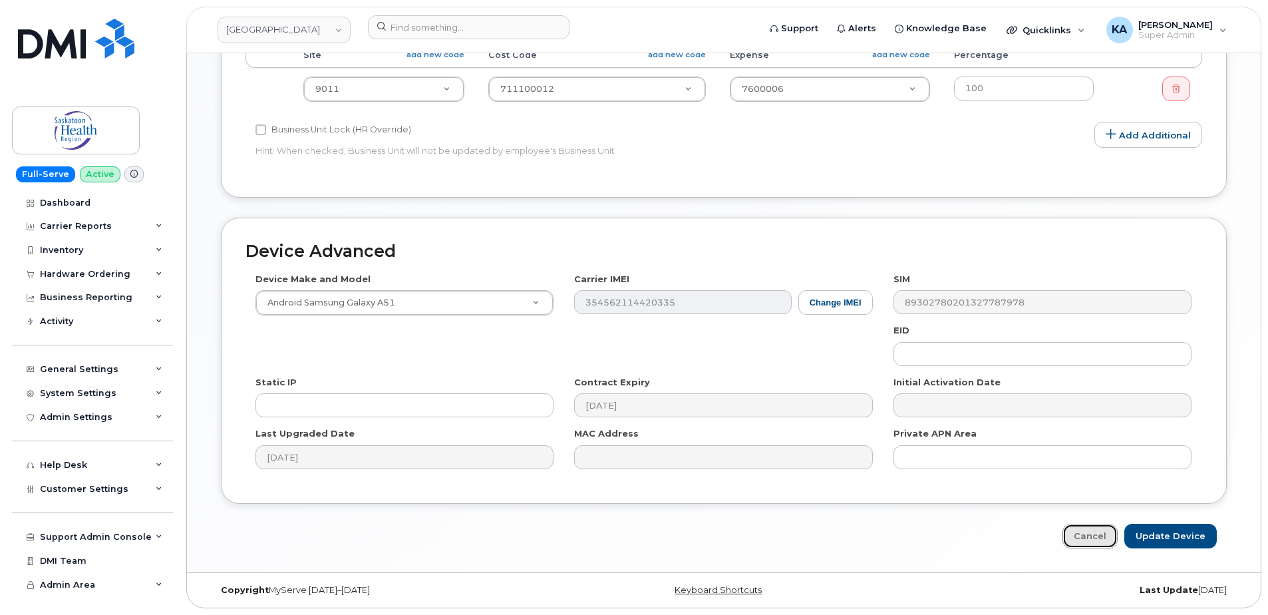
click at [1087, 536] on link "Cancel" at bounding box center [1089, 536] width 55 height 25
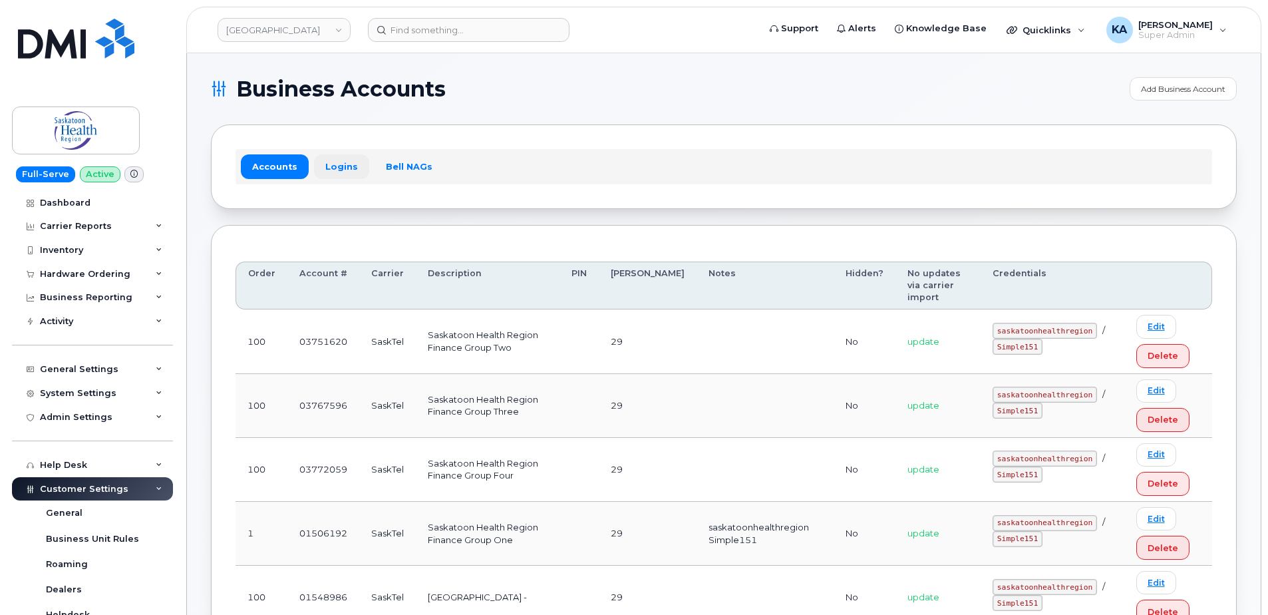
click at [335, 170] on link "Logins" at bounding box center [341, 166] width 55 height 24
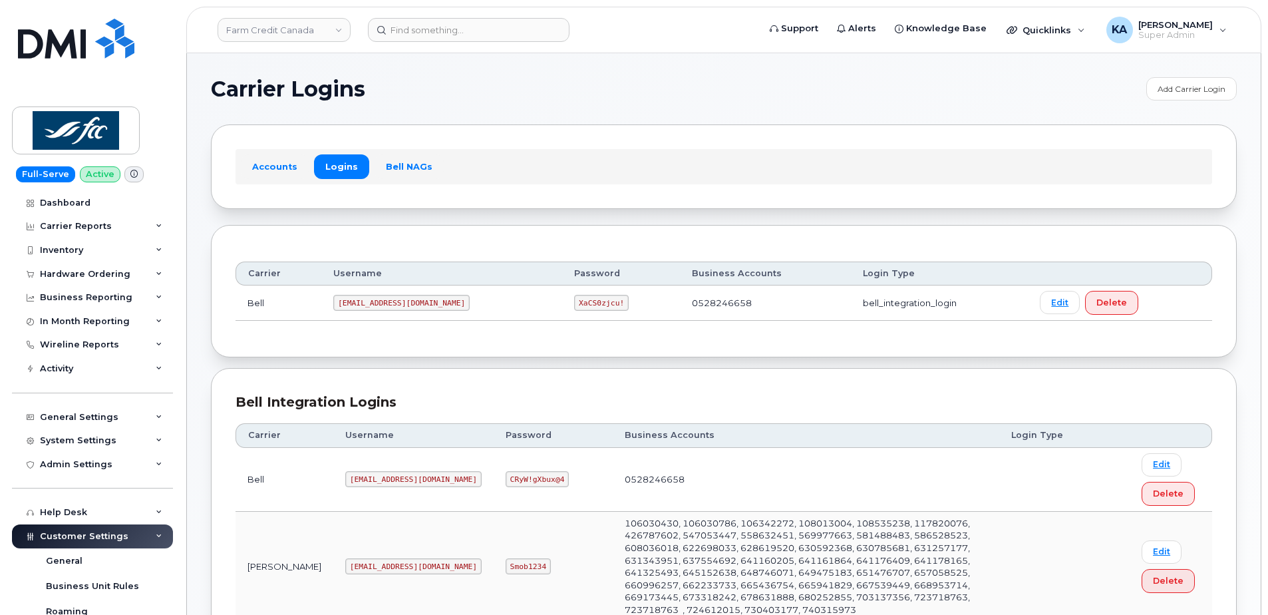
scroll to position [788, 0]
